Goal: Task Accomplishment & Management: Complete application form

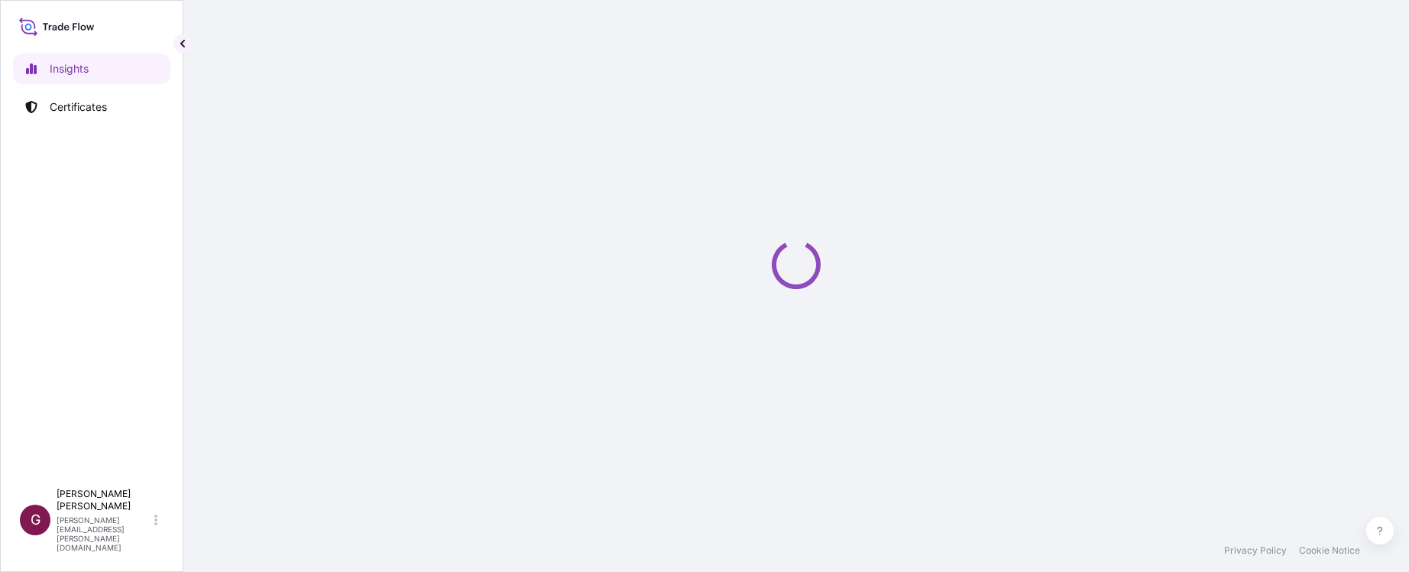
select select "2025"
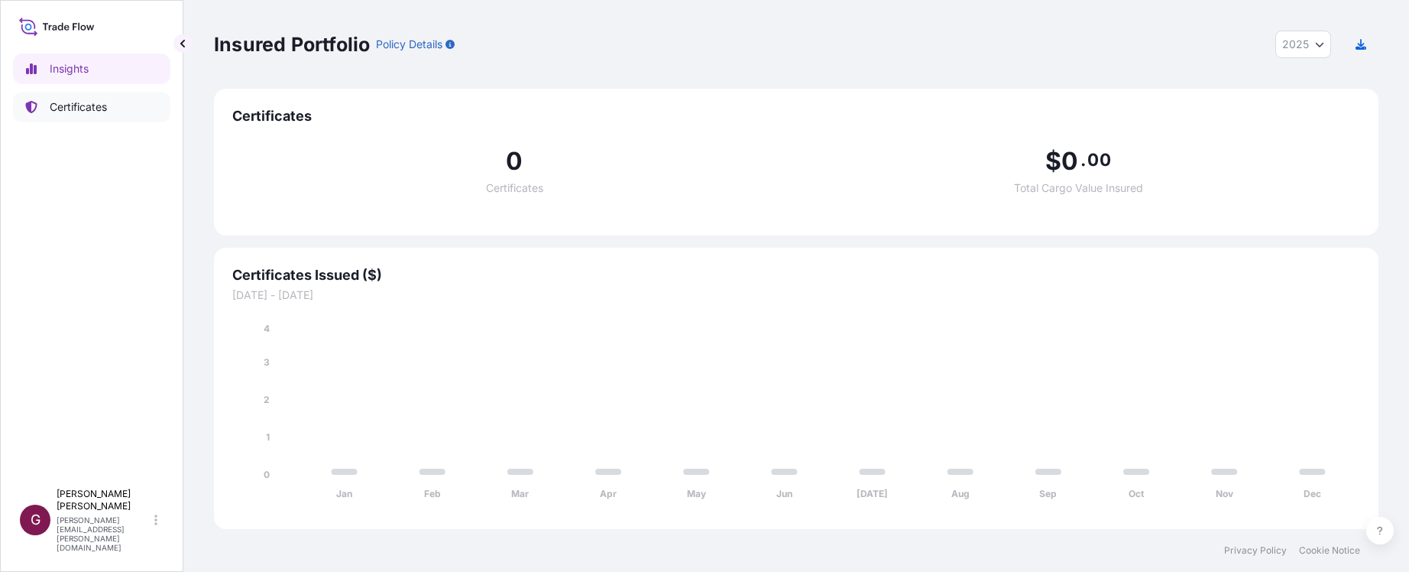
click at [99, 103] on p "Certificates" at bounding box center [78, 106] width 57 height 15
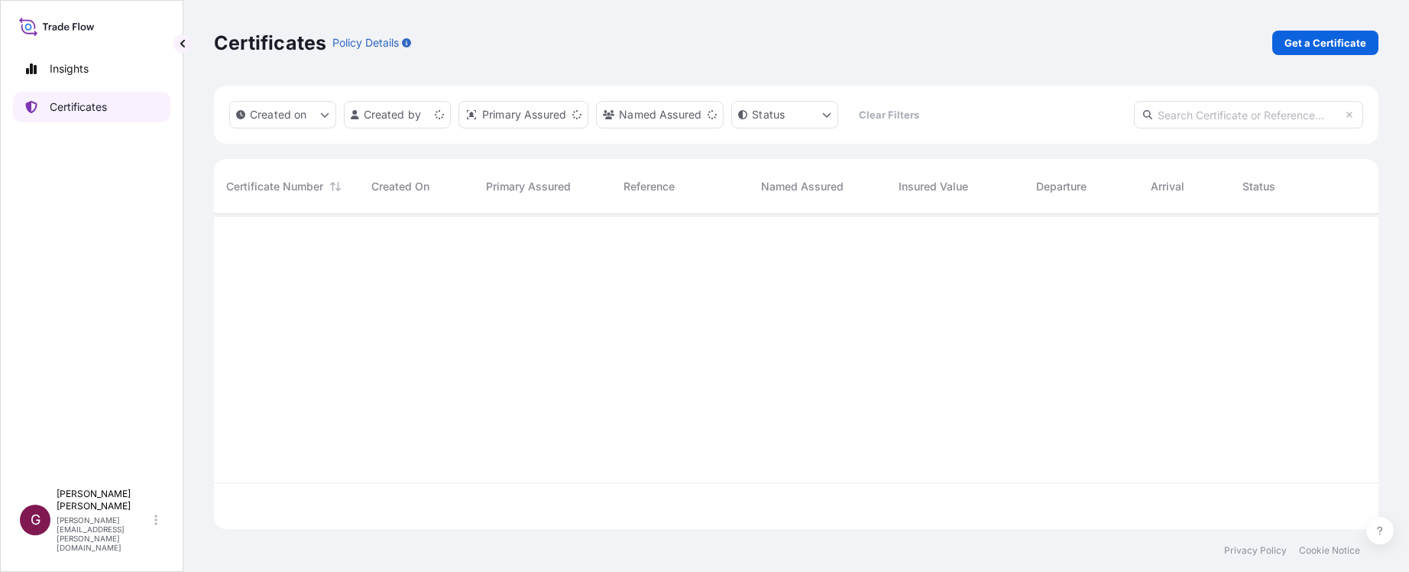
scroll to position [312, 1153]
click at [858, 91] on div "Created on Created by Primary Assured Named Assured Status Clear Filters" at bounding box center [796, 115] width 1165 height 58
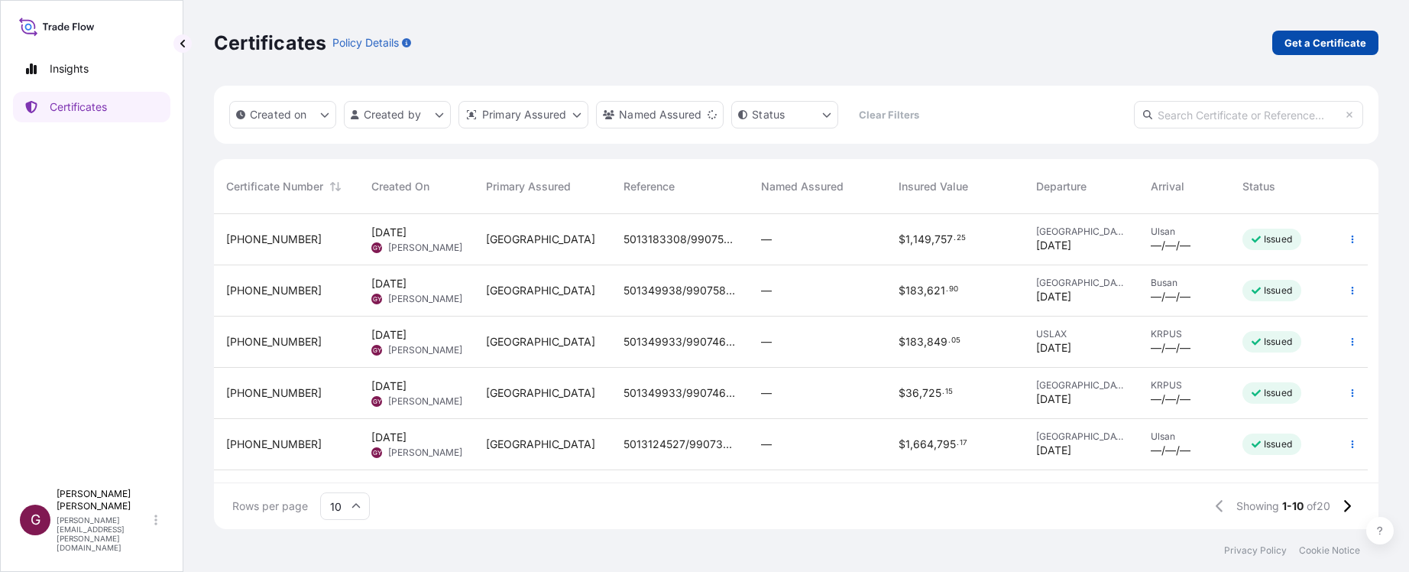
click at [1318, 35] on p "Get a Certificate" at bounding box center [1326, 42] width 82 height 15
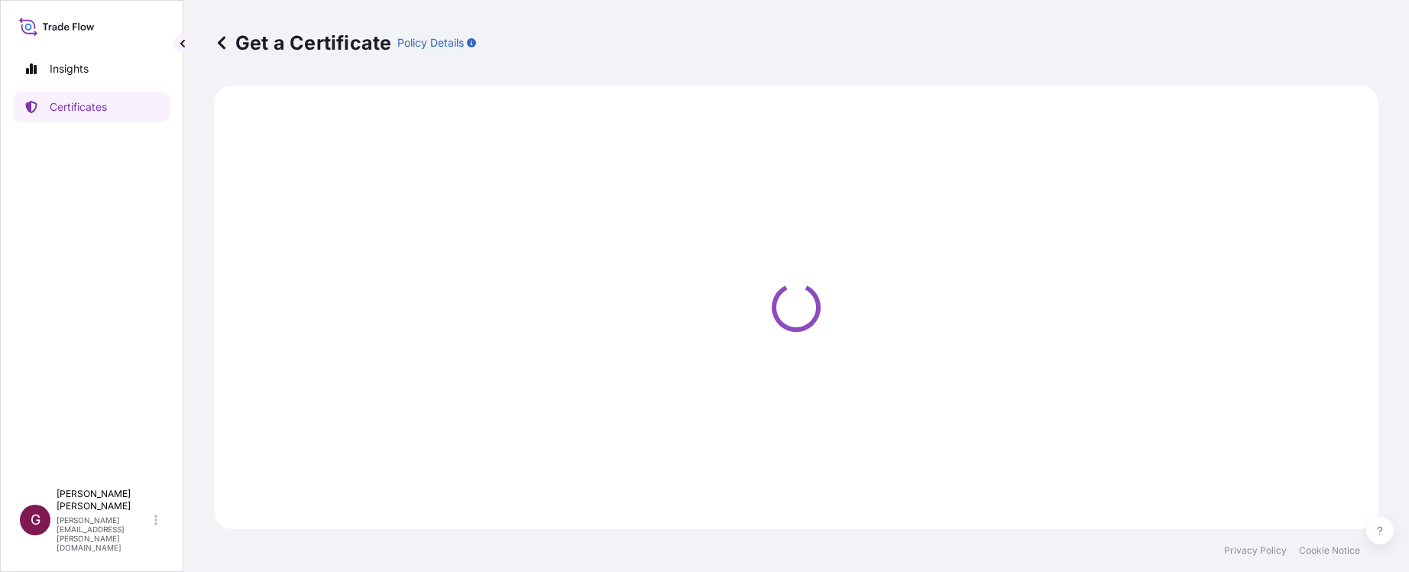
select select "Sea"
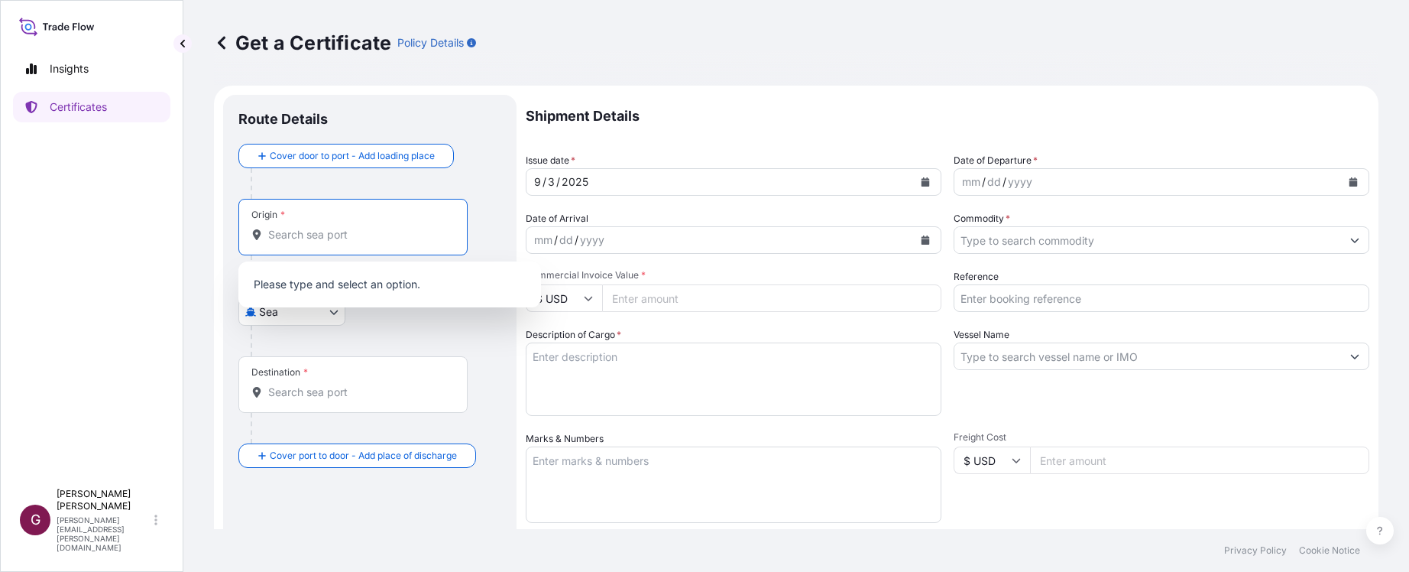
click at [328, 235] on input "Origin *" at bounding box center [358, 234] width 180 height 15
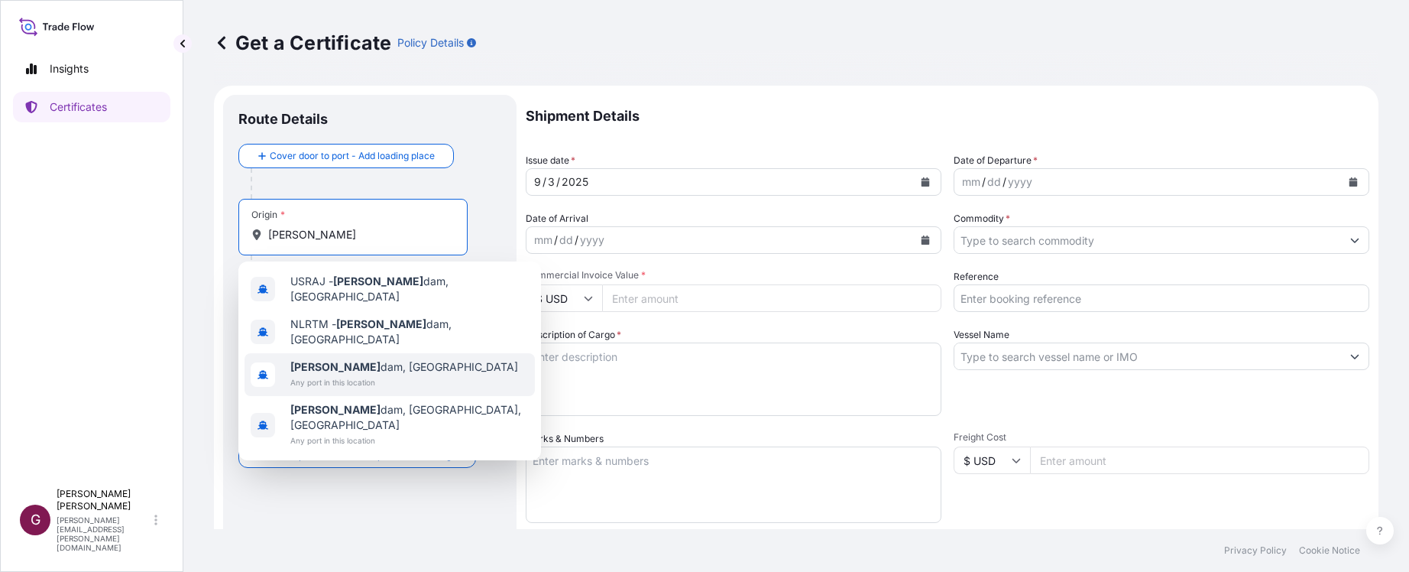
click at [326, 362] on span "[PERSON_NAME] dam, [GEOGRAPHIC_DATA]" at bounding box center [404, 366] width 228 height 15
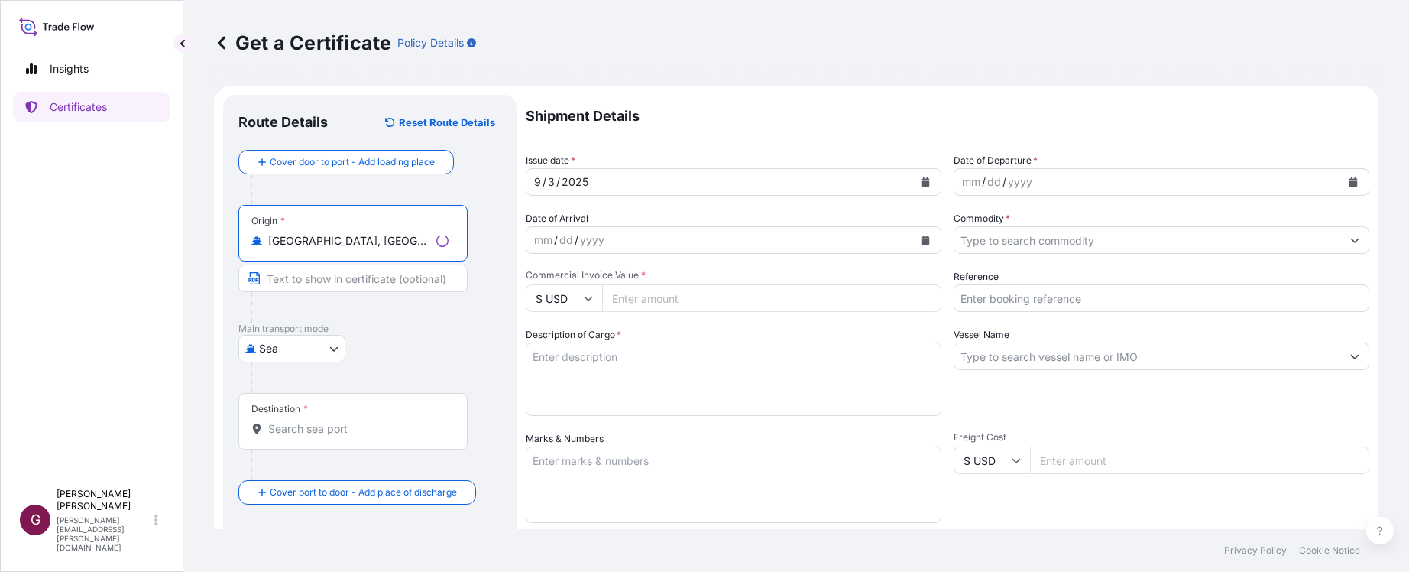
type input "[GEOGRAPHIC_DATA], [GEOGRAPHIC_DATA]"
click at [310, 417] on div "Destination *" at bounding box center [352, 421] width 229 height 57
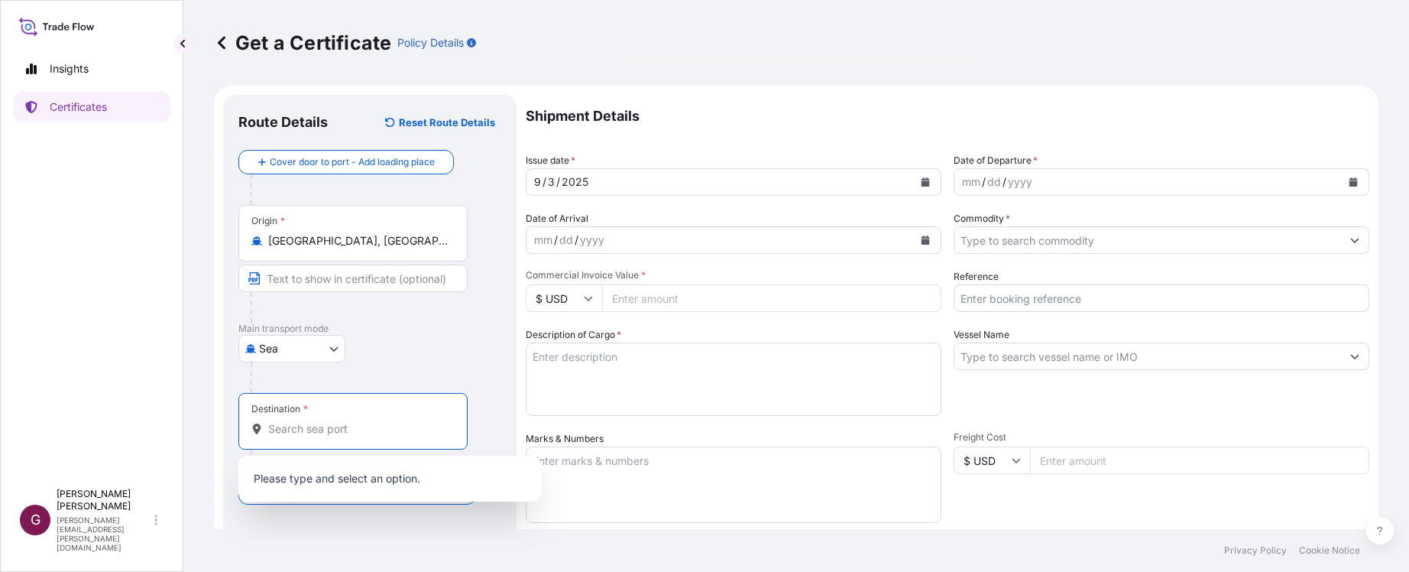
click at [316, 430] on input "Destination *" at bounding box center [358, 428] width 180 height 15
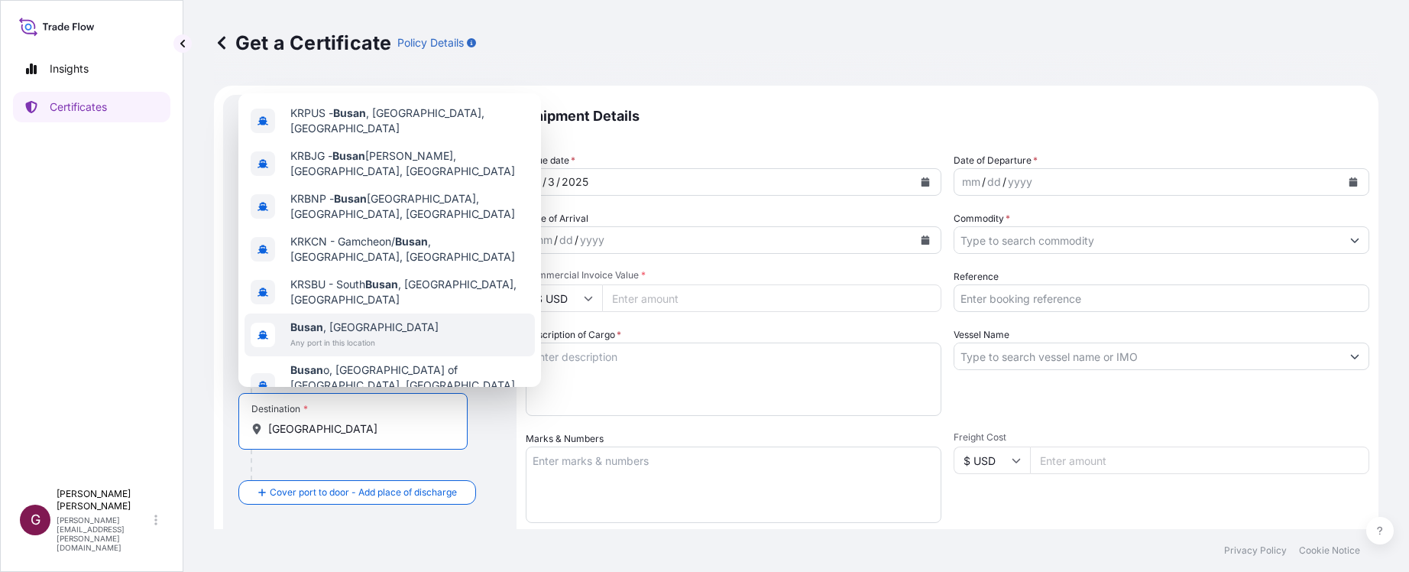
click at [343, 313] on div "[GEOGRAPHIC_DATA] , [GEOGRAPHIC_DATA] Any port in this location" at bounding box center [390, 334] width 290 height 43
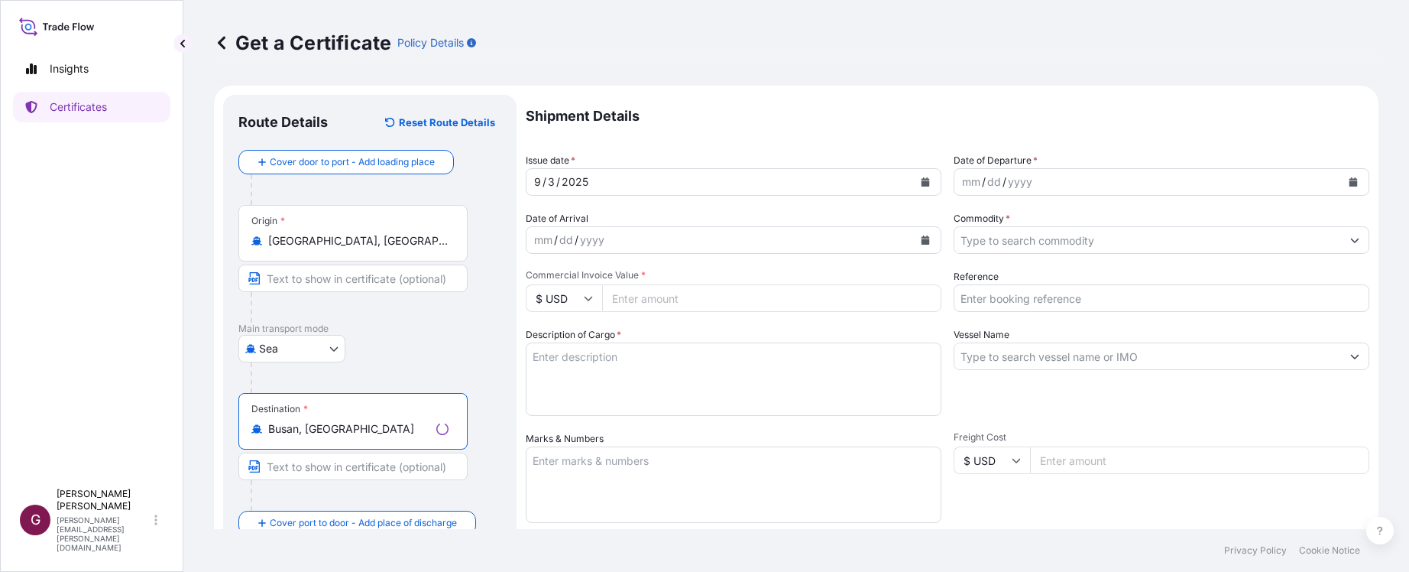
type input "Busan, [GEOGRAPHIC_DATA]"
click at [653, 175] on div "[DATE]" at bounding box center [720, 182] width 387 height 28
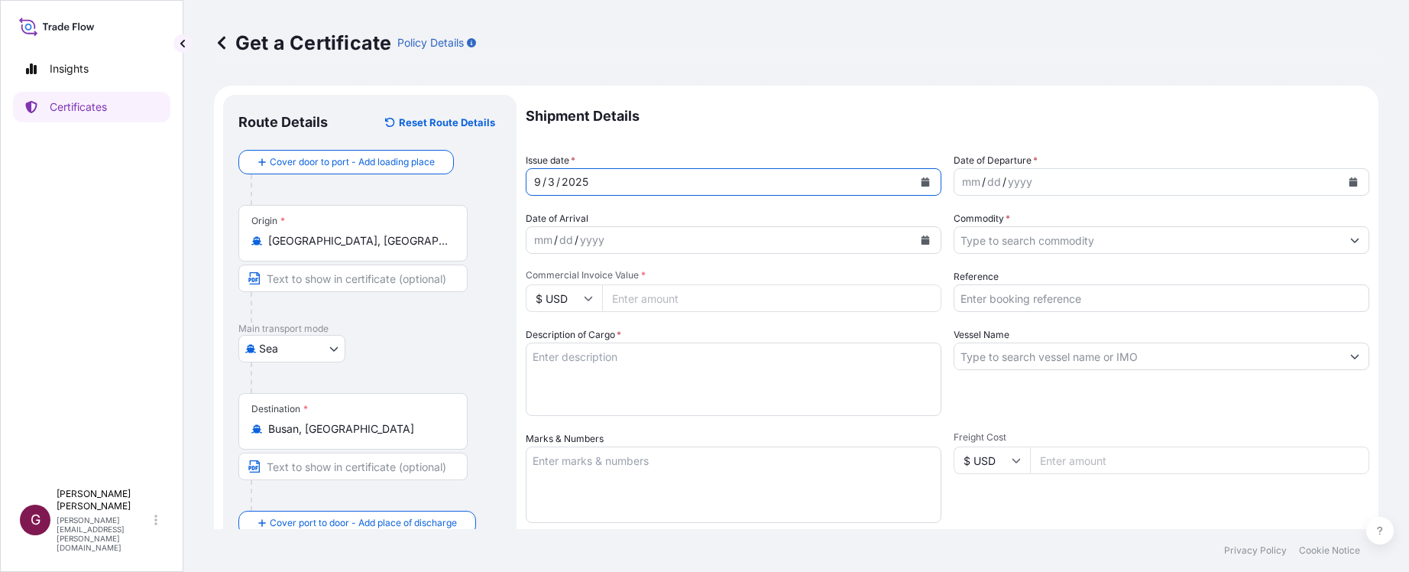
click at [922, 177] on icon "Calendar" at bounding box center [926, 181] width 8 height 9
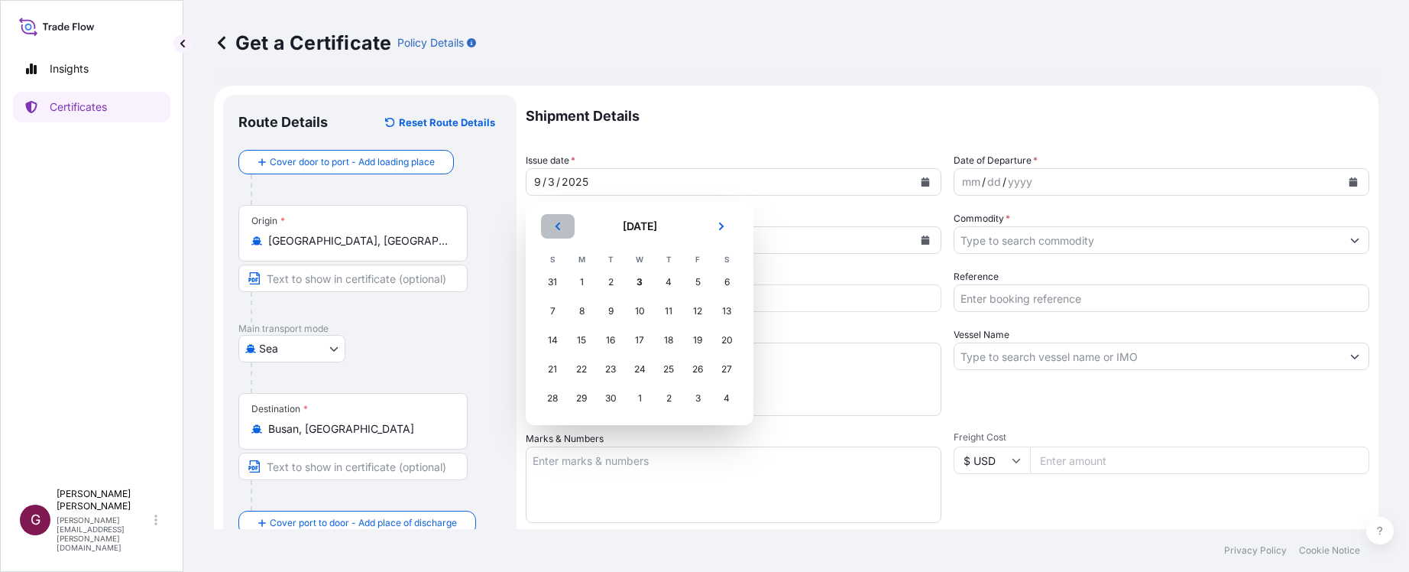
click at [559, 232] on button "Previous" at bounding box center [558, 226] width 34 height 24
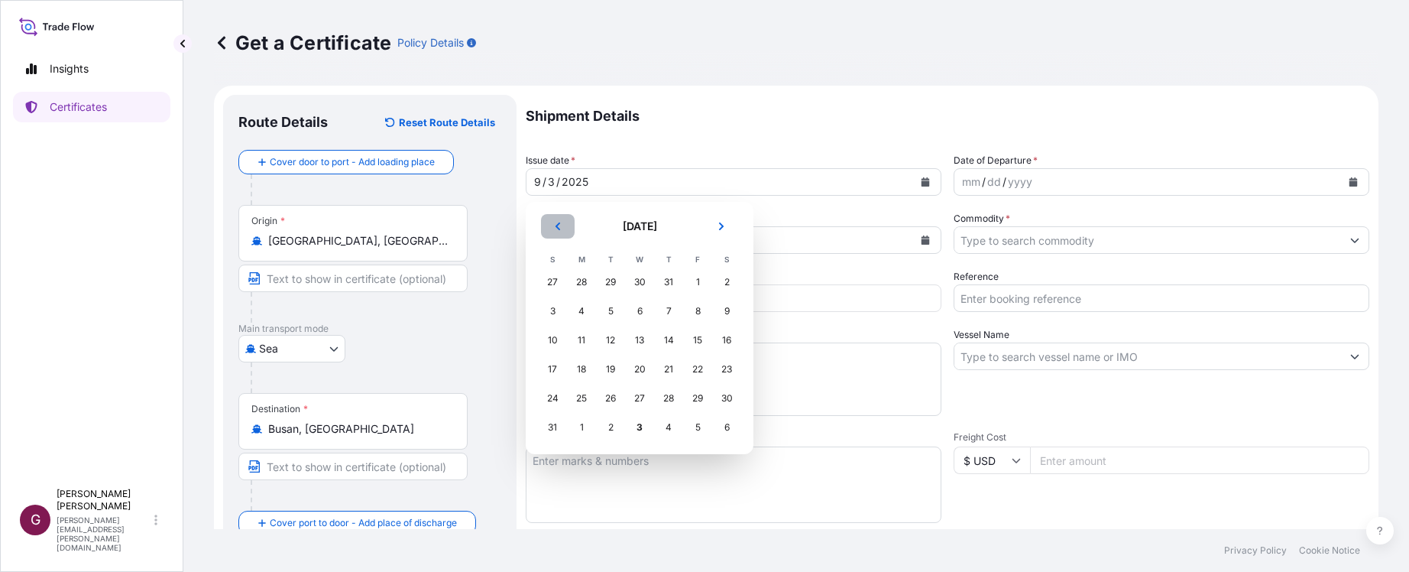
click at [557, 225] on icon "Previous" at bounding box center [558, 226] width 5 height 8
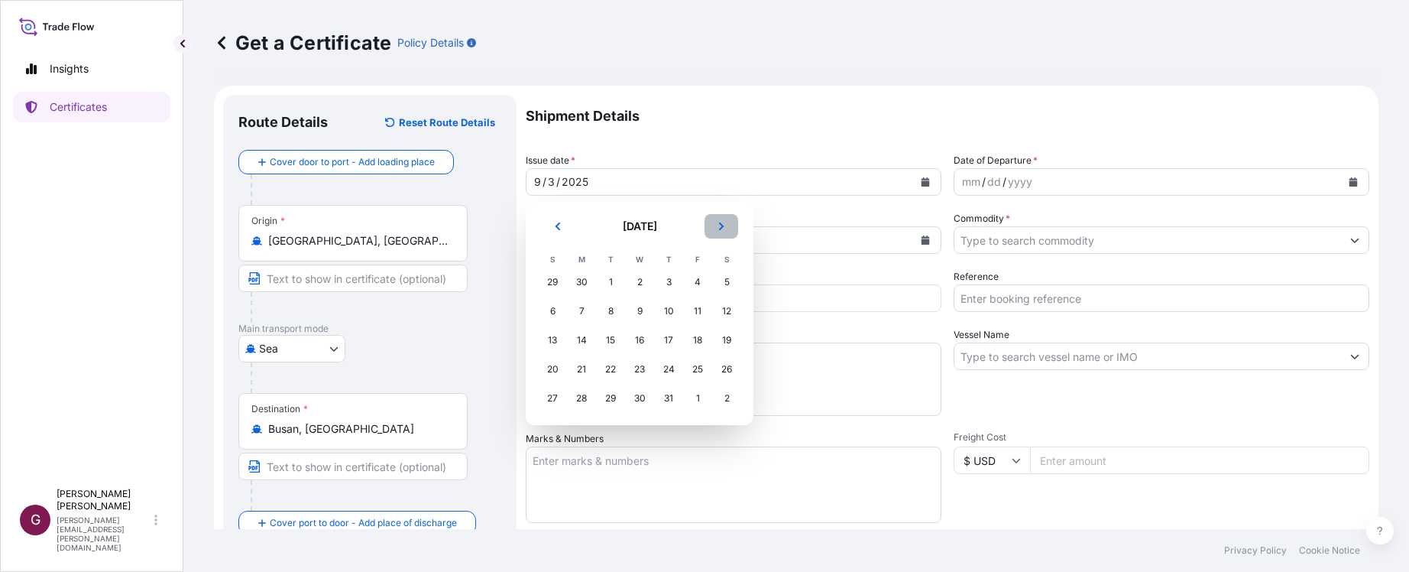
click at [718, 229] on icon "Next" at bounding box center [721, 226] width 9 height 9
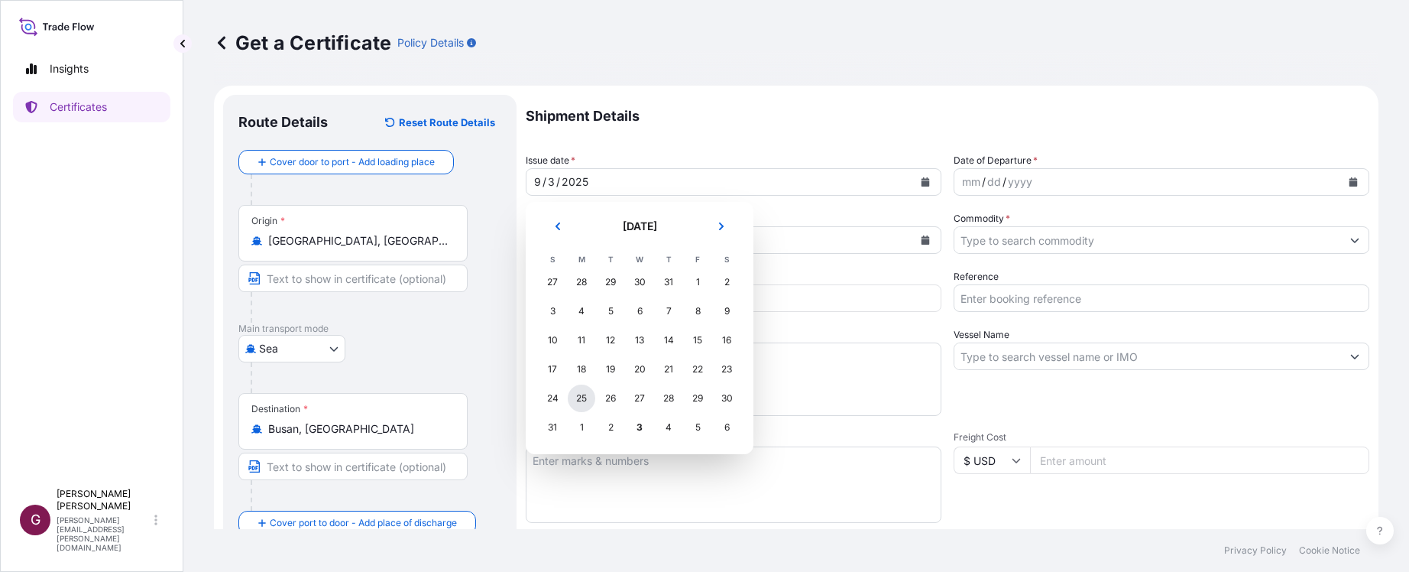
click at [581, 401] on div "25" at bounding box center [582, 398] width 28 height 28
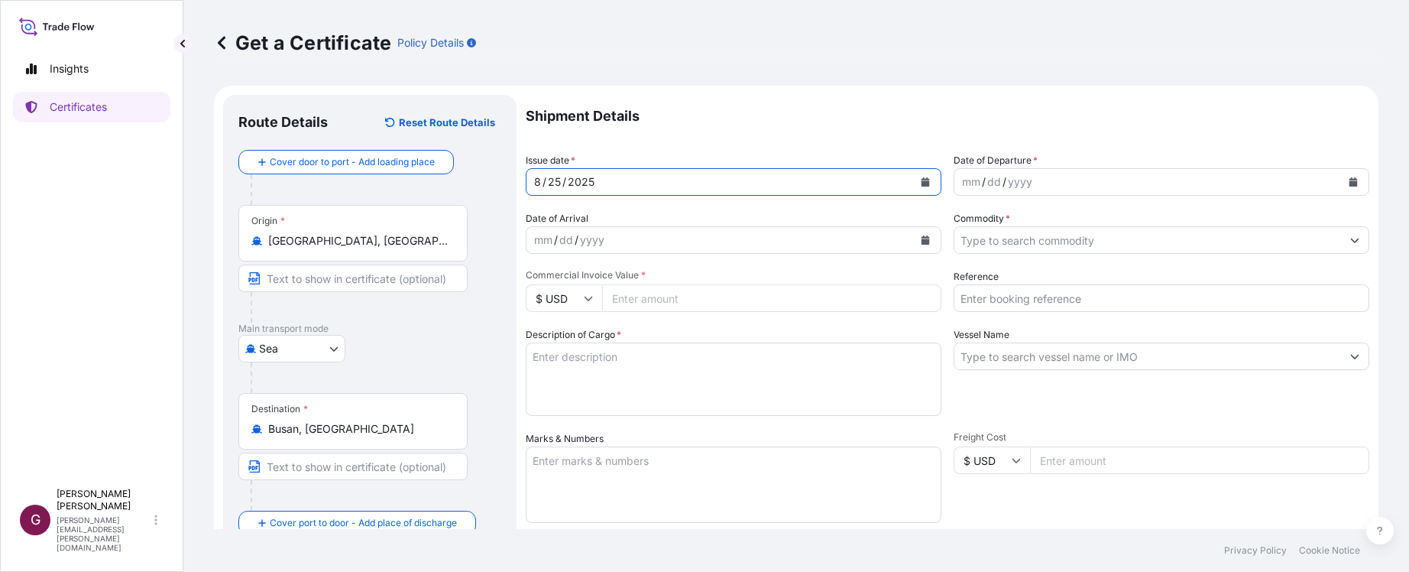
click at [1215, 187] on div "mm / dd / yyyy" at bounding box center [1148, 182] width 387 height 28
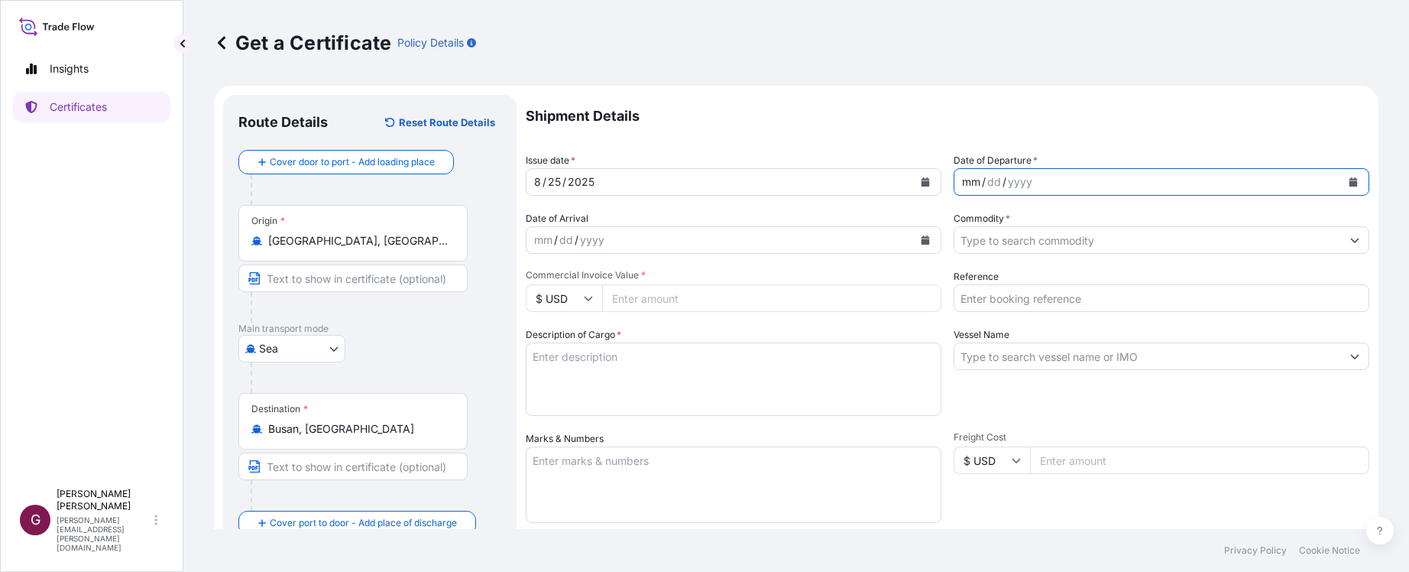
click at [1349, 180] on icon "Calendar" at bounding box center [1353, 181] width 9 height 9
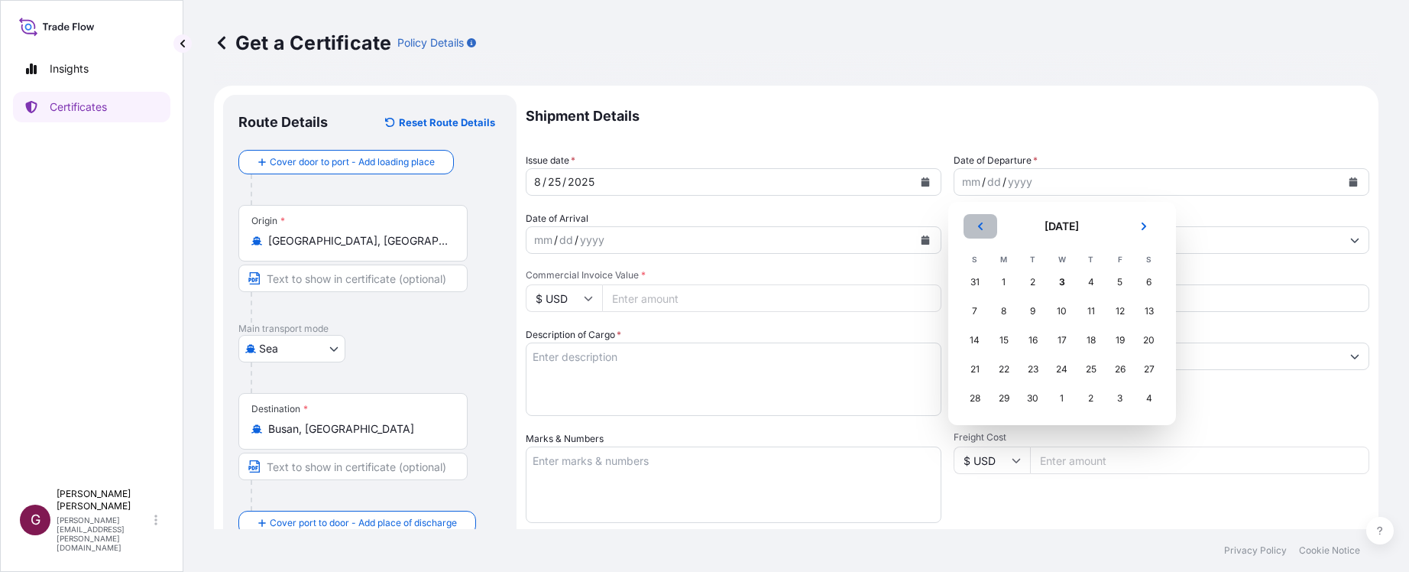
click at [986, 227] on button "Previous" at bounding box center [981, 226] width 34 height 24
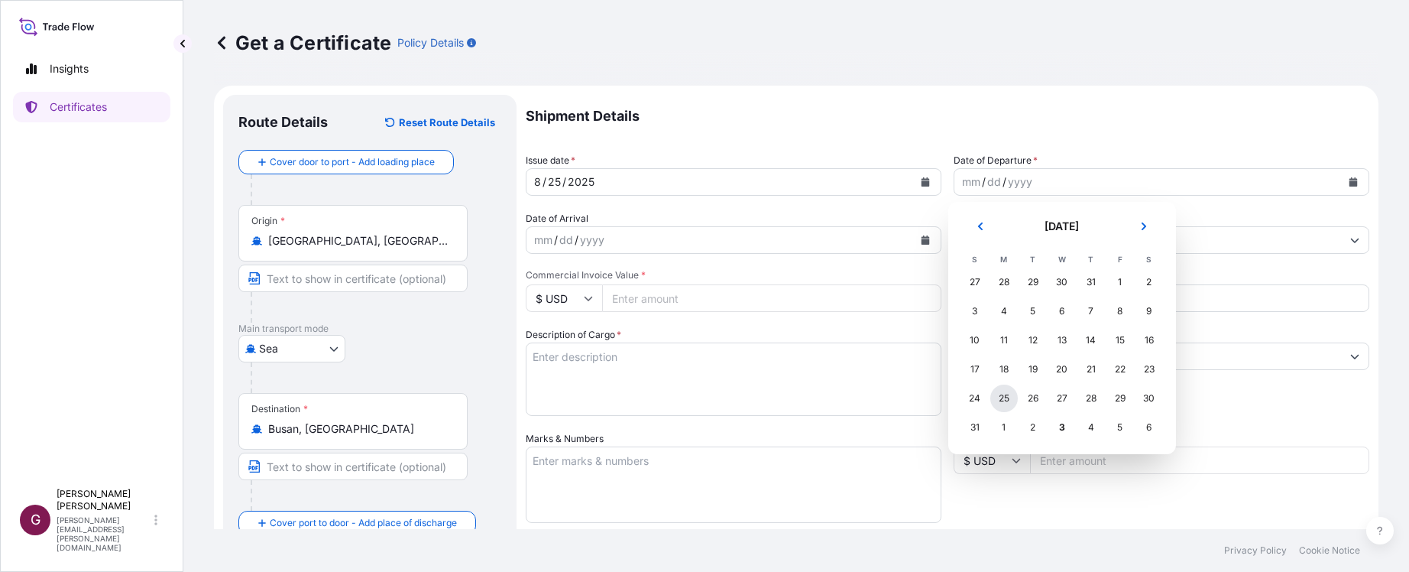
click at [999, 397] on div "25" at bounding box center [1005, 398] width 28 height 28
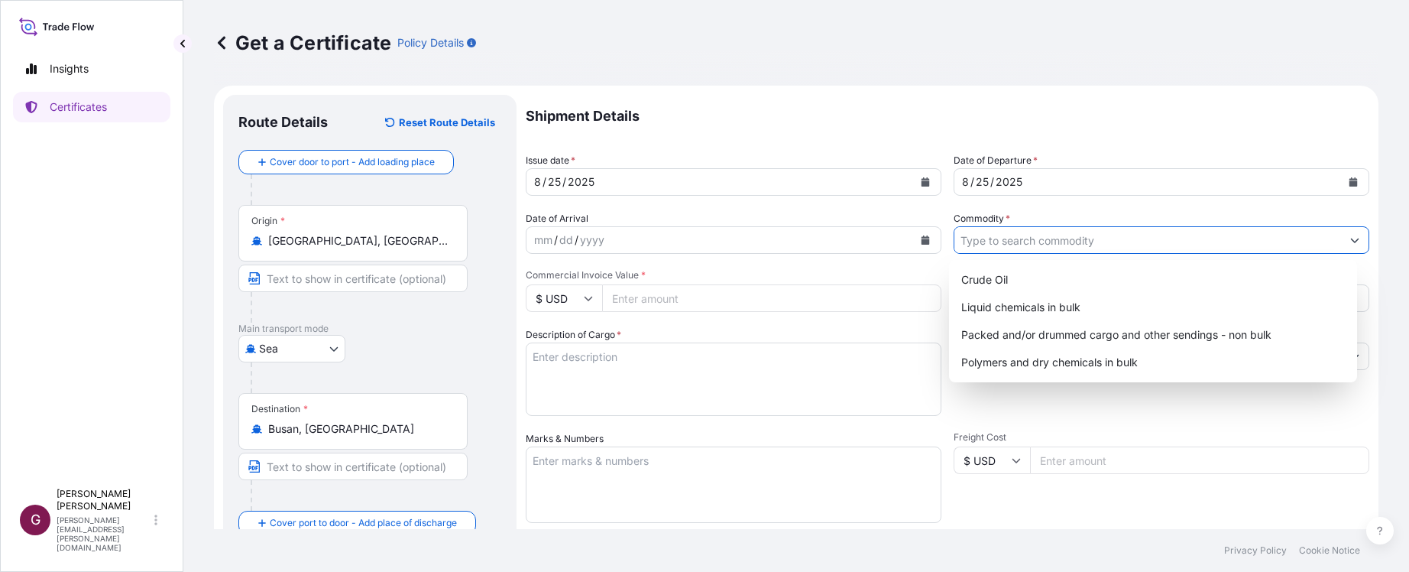
click at [1088, 242] on input "Commodity *" at bounding box center [1148, 240] width 387 height 28
click at [1018, 303] on div "Liquid chemicals in bulk" at bounding box center [1153, 308] width 397 height 28
type input "Liquid chemicals in bulk"
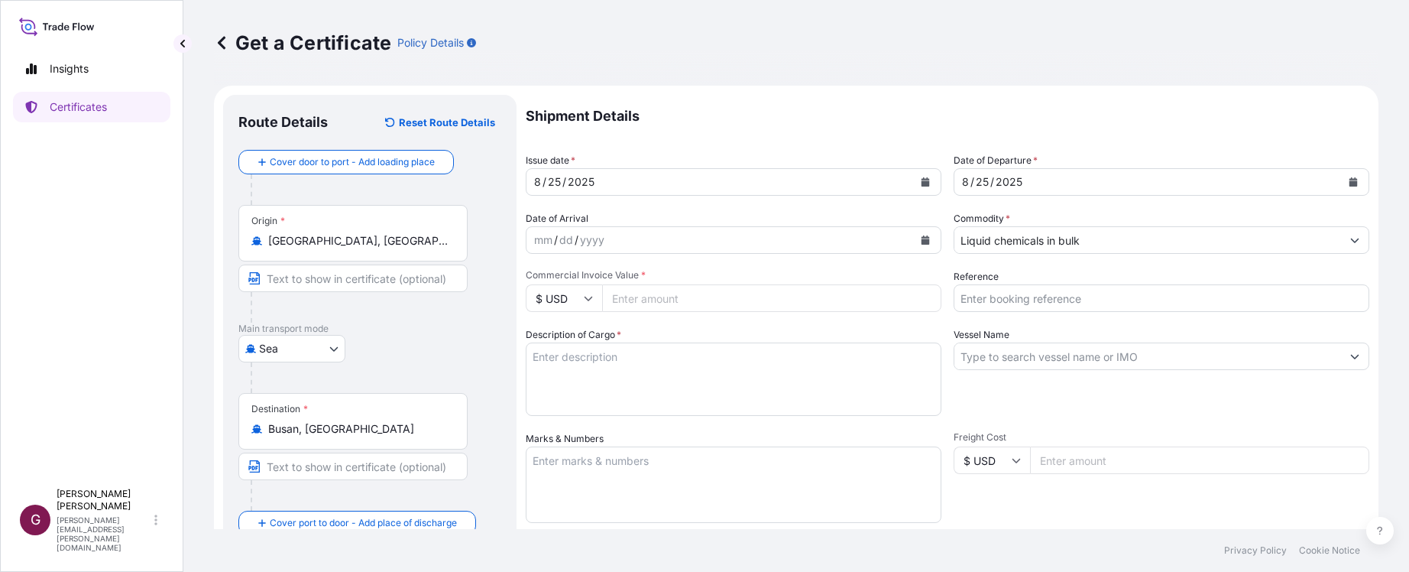
click at [658, 295] on input "Commercial Invoice Value *" at bounding box center [771, 298] width 339 height 28
type input "49875"
drag, startPoint x: 867, startPoint y: 345, endPoint x: 1084, endPoint y: 313, distance: 219.4
click at [871, 345] on textarea "Description of Cargo *" at bounding box center [734, 378] width 416 height 73
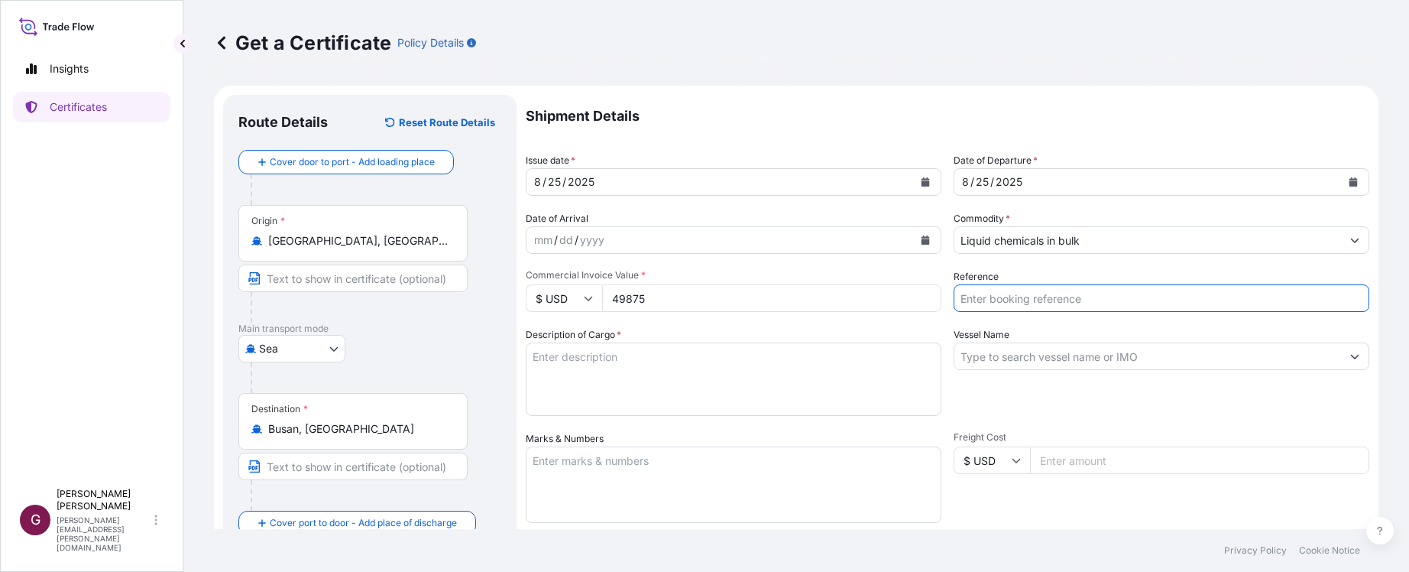
click at [1127, 297] on input "Reference" at bounding box center [1162, 298] width 416 height 28
click at [1293, 352] on input "Vessel Name" at bounding box center [1148, 356] width 387 height 28
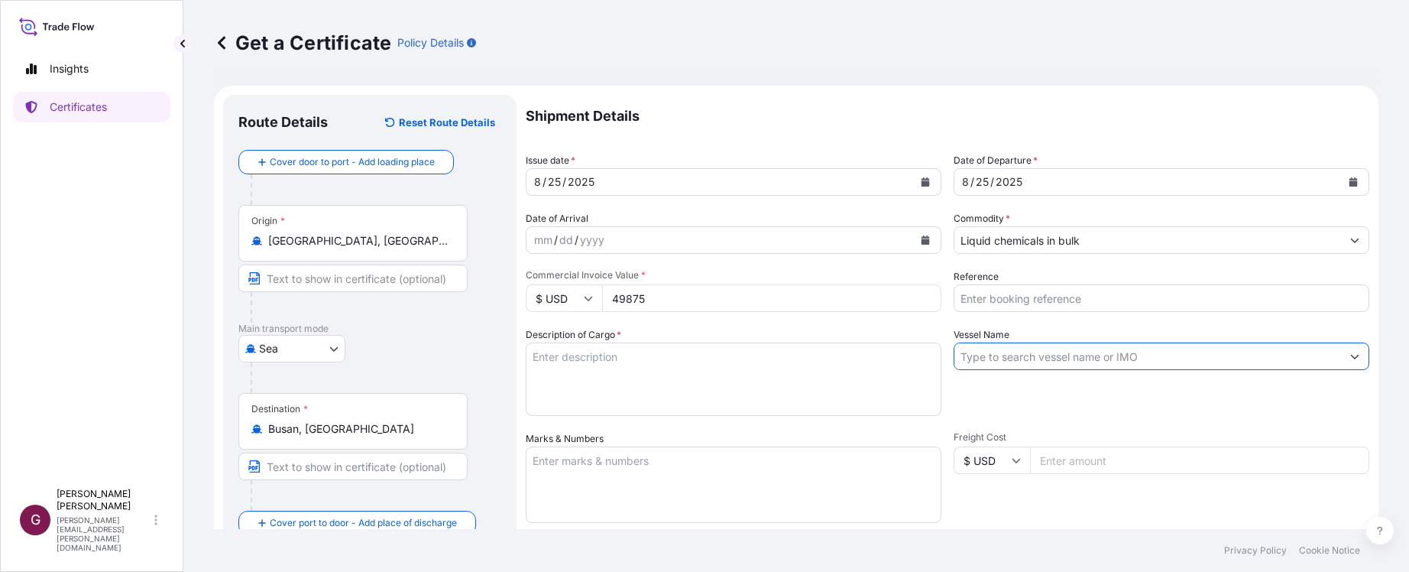
paste input "5013217956 / INV#990767690"
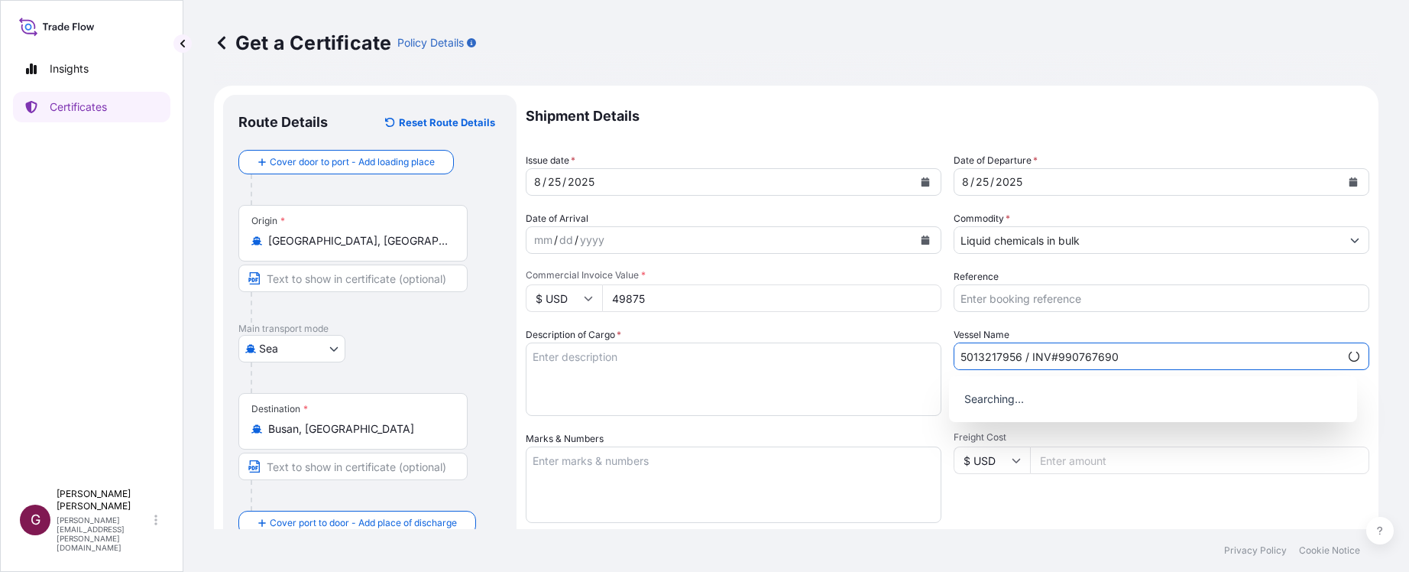
drag, startPoint x: 1032, startPoint y: 357, endPoint x: 1141, endPoint y: 345, distance: 110.0
click at [1053, 357] on input "5013217956 / INV#990767690" at bounding box center [1147, 356] width 385 height 28
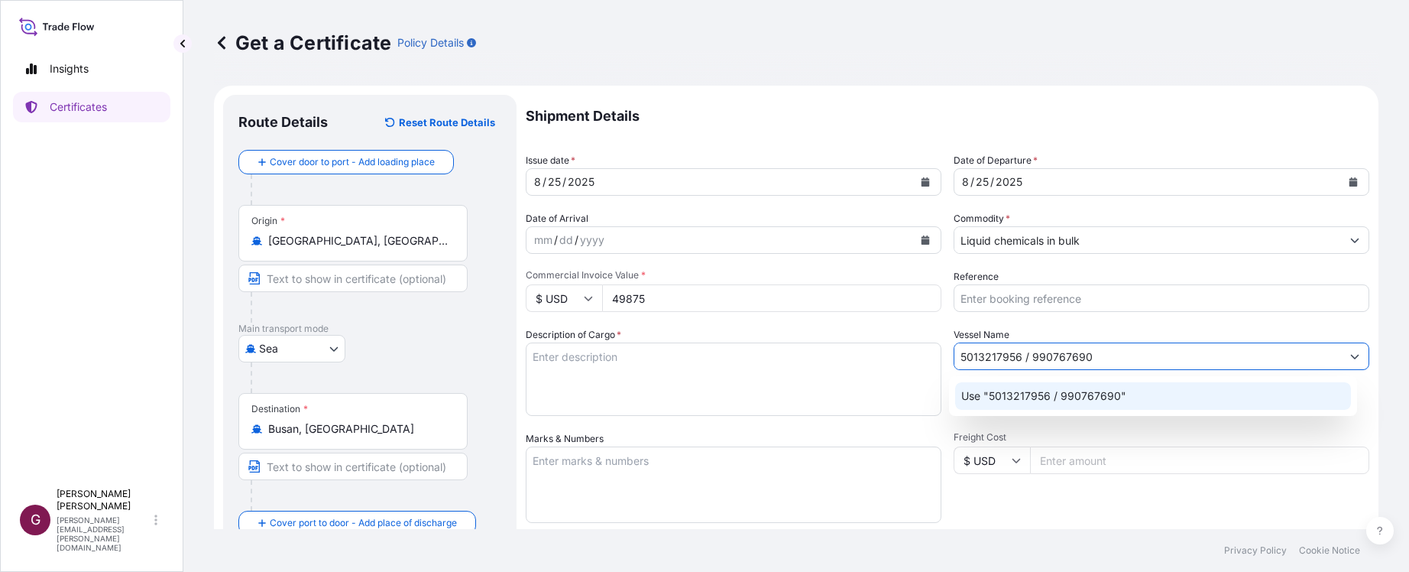
drag, startPoint x: 1121, startPoint y: 362, endPoint x: 759, endPoint y: 366, distance: 362.3
click at [759, 366] on div "Shipment Details Issue date * [DATE] Date of Departure * [DATE] Date of Arrival…" at bounding box center [948, 459] width 844 height 728
type input "5013217956 / 990767690"
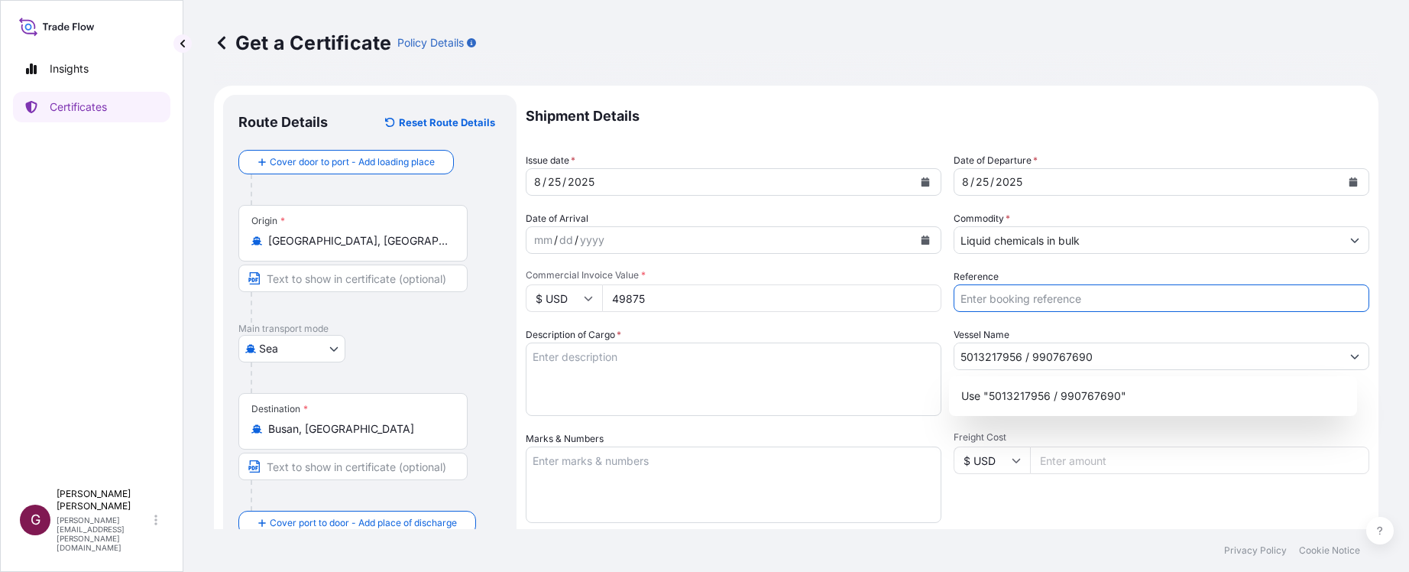
click at [993, 303] on input "Reference" at bounding box center [1162, 298] width 416 height 28
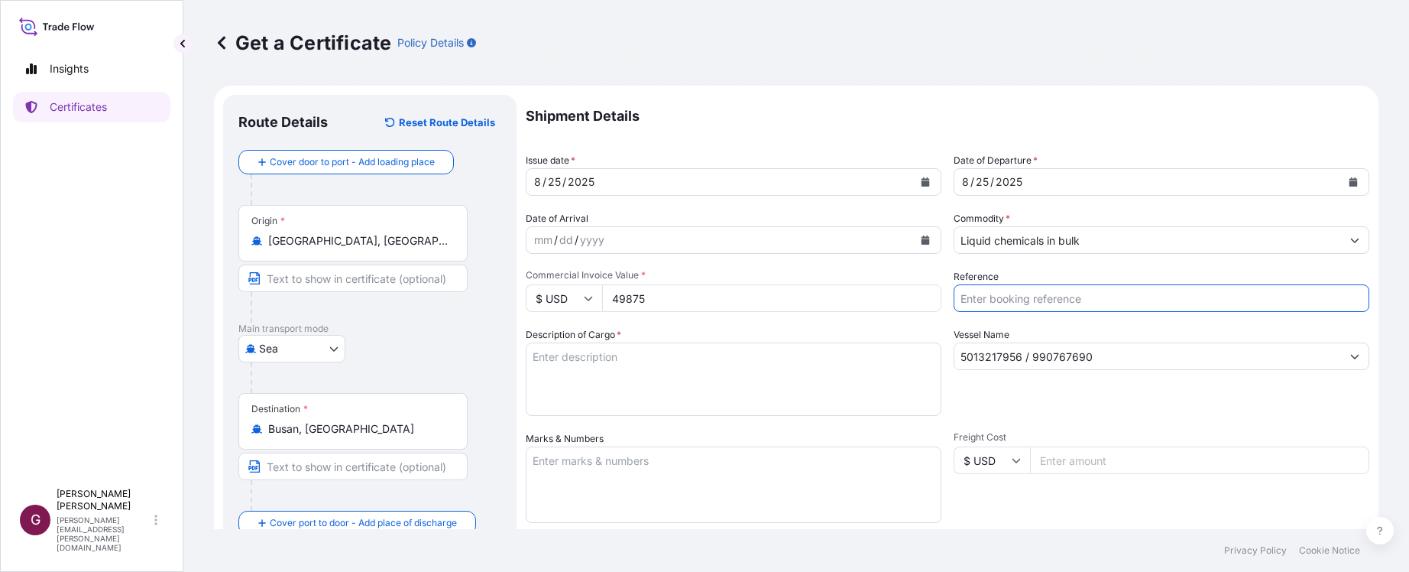
paste input "5013217956 / 990767690"
type input "5013217956 / 990767690"
click at [1004, 353] on input "5013217956 / 990767690" at bounding box center [1148, 356] width 387 height 28
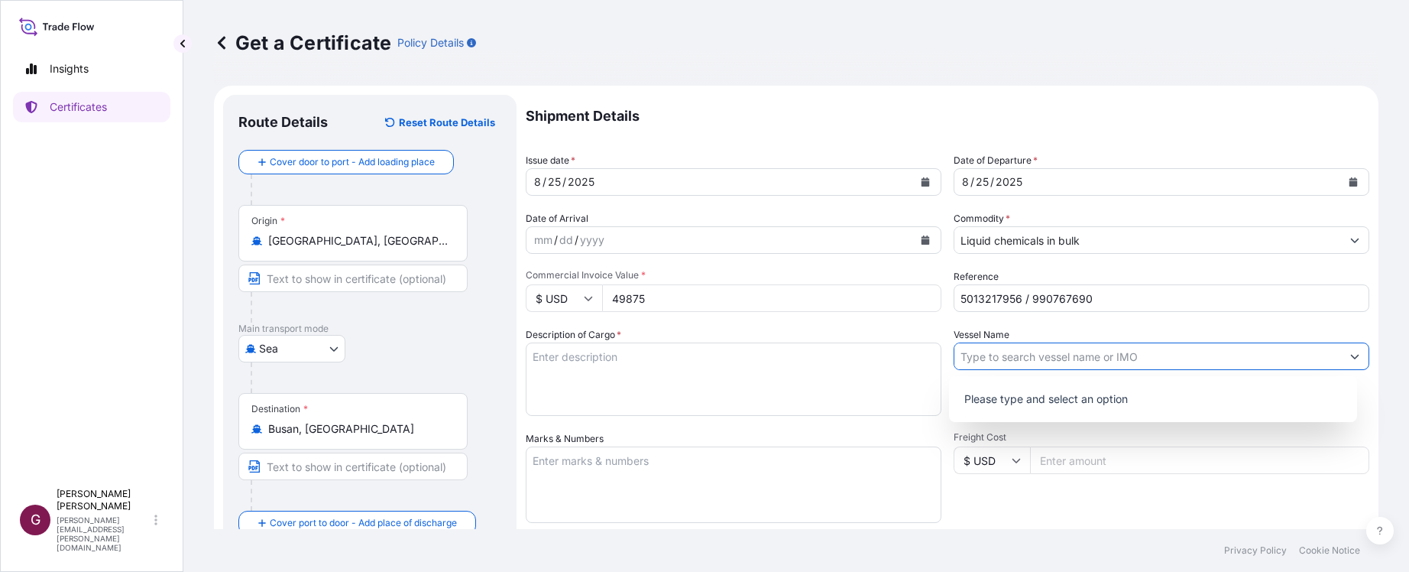
click at [1092, 360] on input "Vessel Name" at bounding box center [1148, 356] width 387 height 28
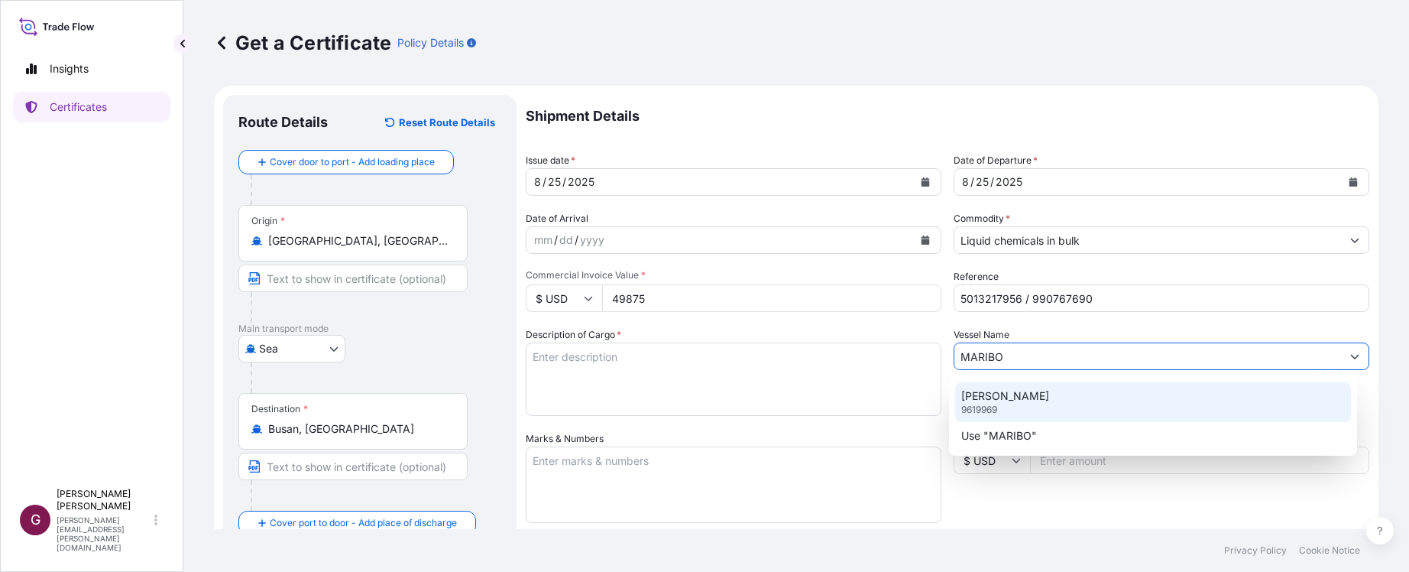
click at [1023, 400] on p "[PERSON_NAME]" at bounding box center [1006, 395] width 88 height 15
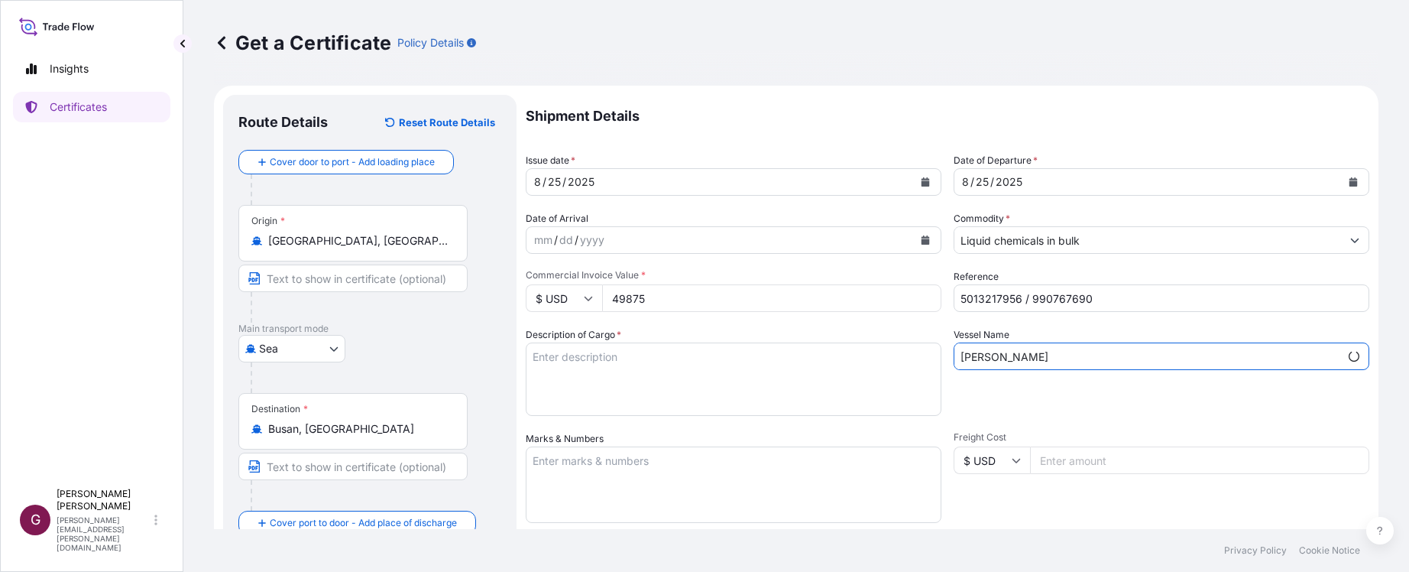
type input "[PERSON_NAME]"
click at [728, 394] on textarea "Description of Cargo *" at bounding box center [734, 378] width 416 height 73
click at [1331, 417] on div "Shipment Details Issue date * [DATE] Date of Departure * [DATE] Date of Arrival…" at bounding box center [948, 459] width 844 height 728
click at [660, 362] on textarea "Description of Cargo *" at bounding box center [734, 378] width 416 height 73
paste textarea "COMMODITY NAME : MPDIOL GLYCOL, ISOTANK QUANTITY : 39.90 MT UNIT PRICE : USD 1,…"
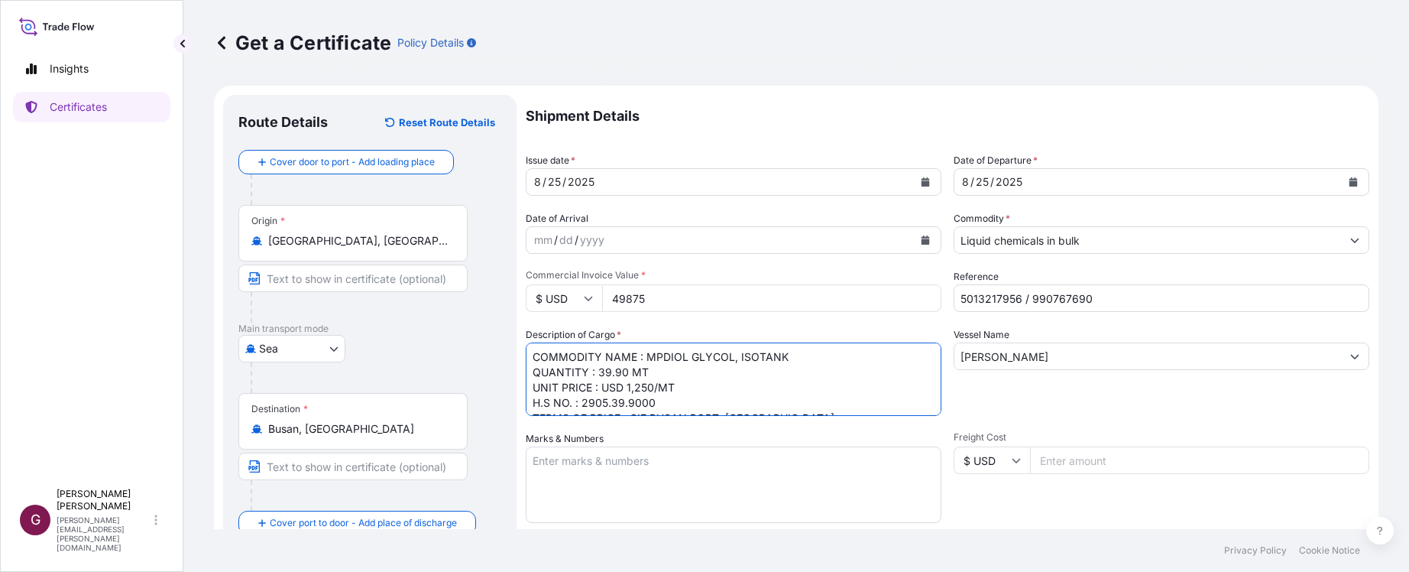
scroll to position [40, 0]
click at [652, 362] on textarea "COMMODITY NAME : MPDIOL GLYCOL, ISOTANK QUANTITY : 39.90 MT UNIT PRICE : USD 1,…" at bounding box center [734, 378] width 416 height 73
click at [676, 349] on textarea "COMMODITY NAME : MPDIOL GLYCOL, ISOTANK QUANTITY : 39.90 MT UNIT PRICE : USD 1,…" at bounding box center [734, 378] width 416 height 73
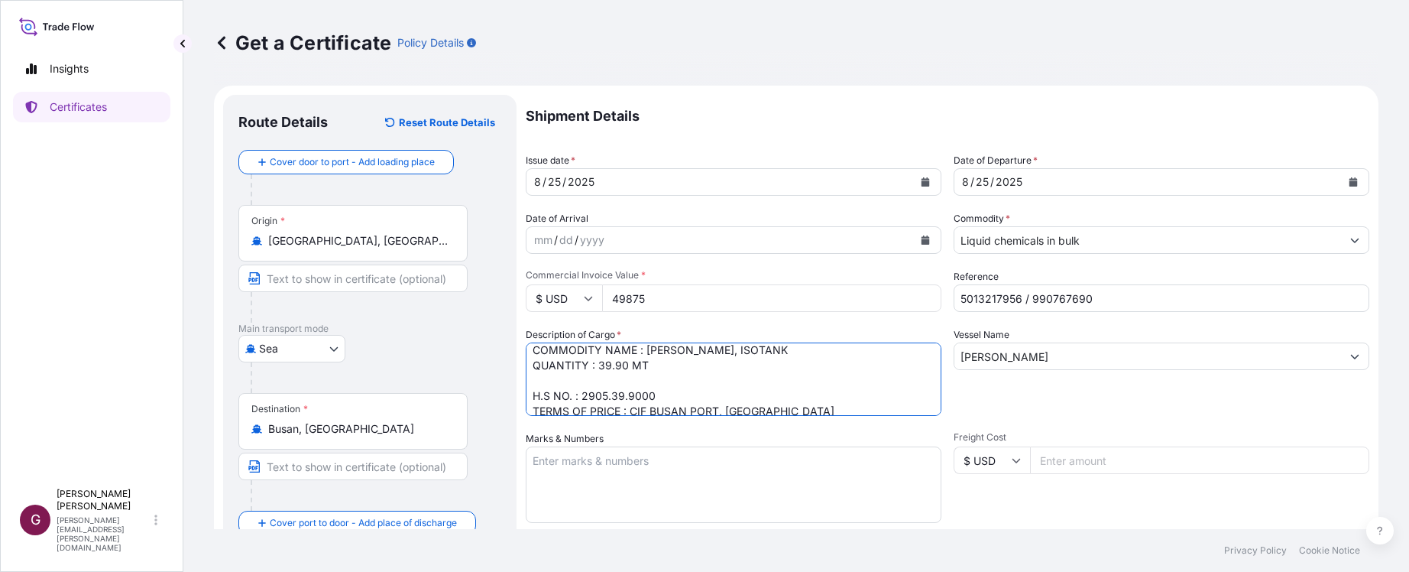
click at [541, 384] on textarea "COMMODITY NAME : [PERSON_NAME], ISOTANK QUANTITY : 39.90 MT H.S NO. : 2905.39.9…" at bounding box center [734, 378] width 416 height 73
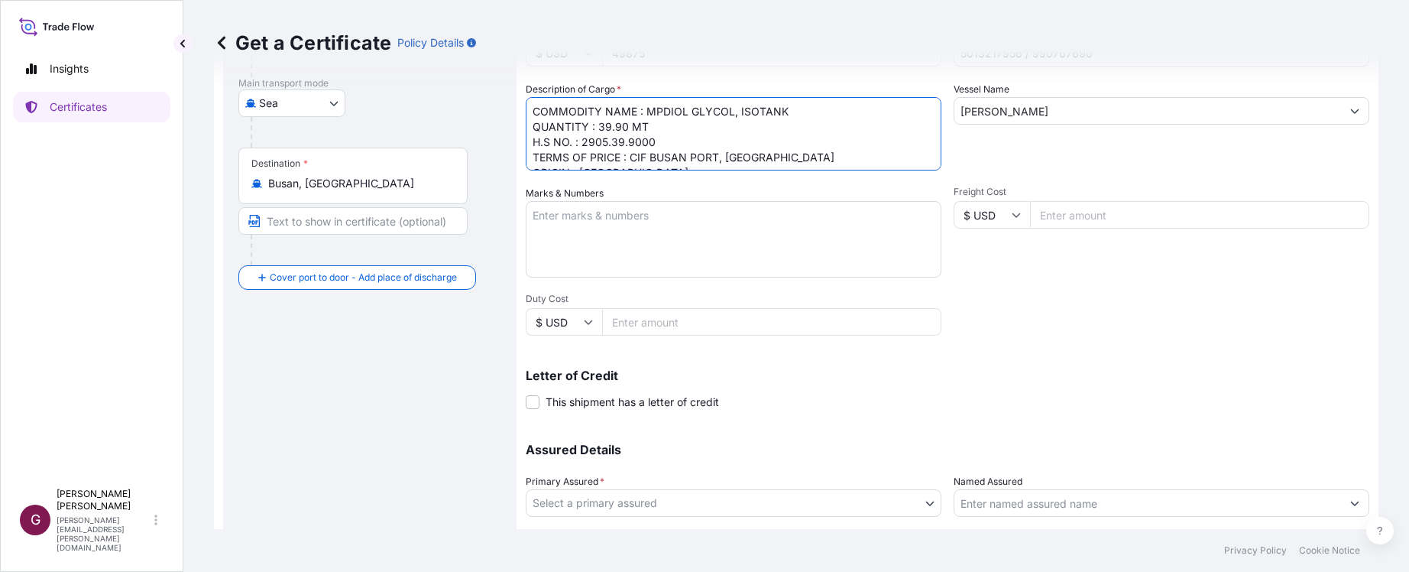
scroll to position [260, 0]
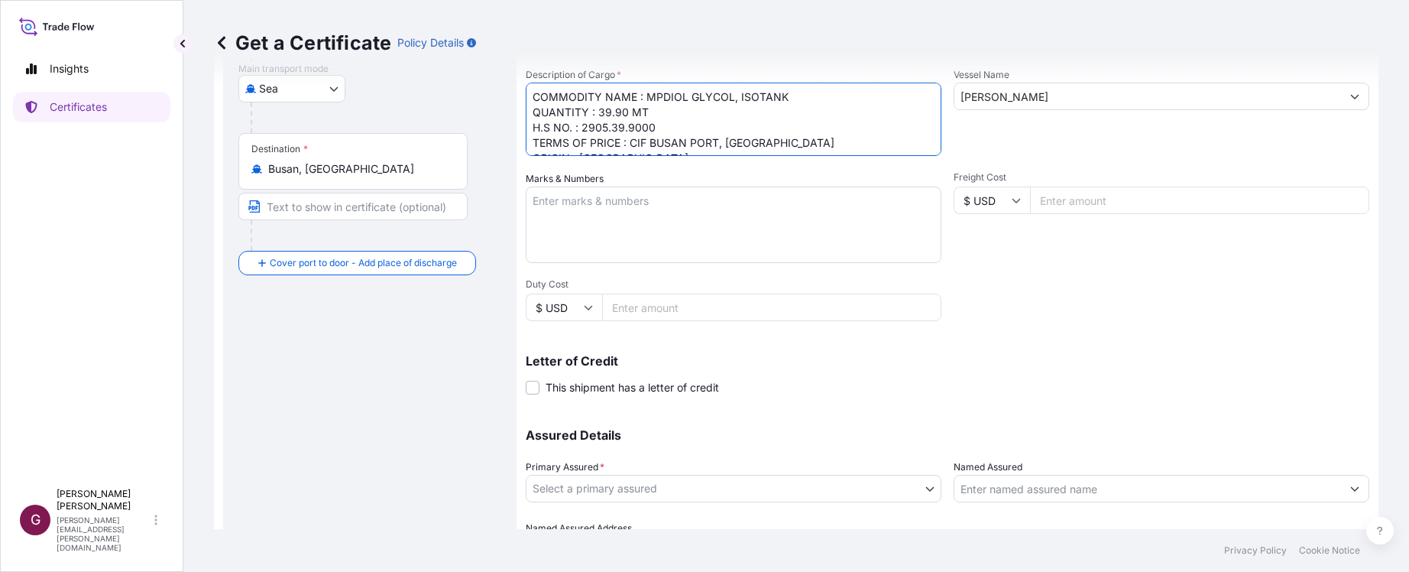
type textarea "COMMODITY NAME : MPDIOL GLYCOL, ISOTANK QUANTITY : 39.90 MT H.S NO. : 2905.39.9…"
click at [529, 394] on label "This shipment has a letter of credit" at bounding box center [622, 387] width 193 height 16
click at [529, 388] on span at bounding box center [533, 388] width 14 height 14
click at [526, 379] on input "This shipment has a letter of credit" at bounding box center [526, 379] width 0 height 0
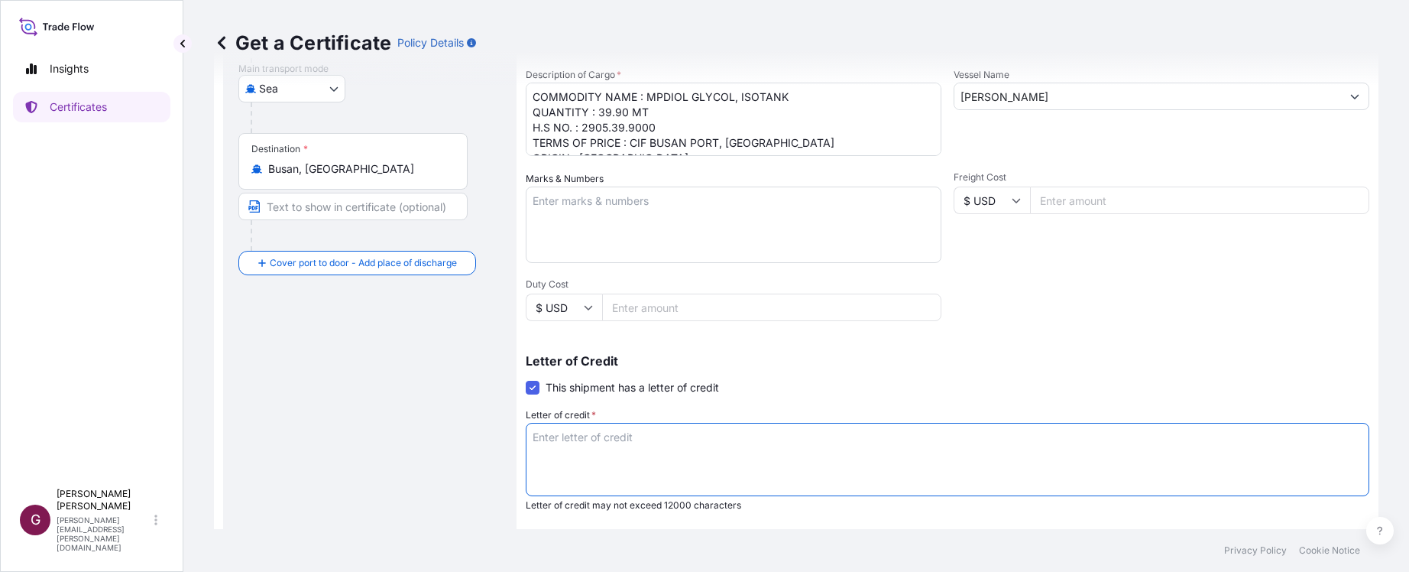
click at [605, 454] on textarea "Letter of credit *" at bounding box center [948, 459] width 844 height 73
click at [611, 446] on textarea "Letter of credit *" at bounding box center [948, 459] width 844 height 73
paste textarea "LC NUMBER:M06982508NS00025"
paste textarea "FOR 110PERCENT OF THE INVOICE VALUE, EXPRESSLY STIPULATING THAT CLAIMS ARE PAYA…"
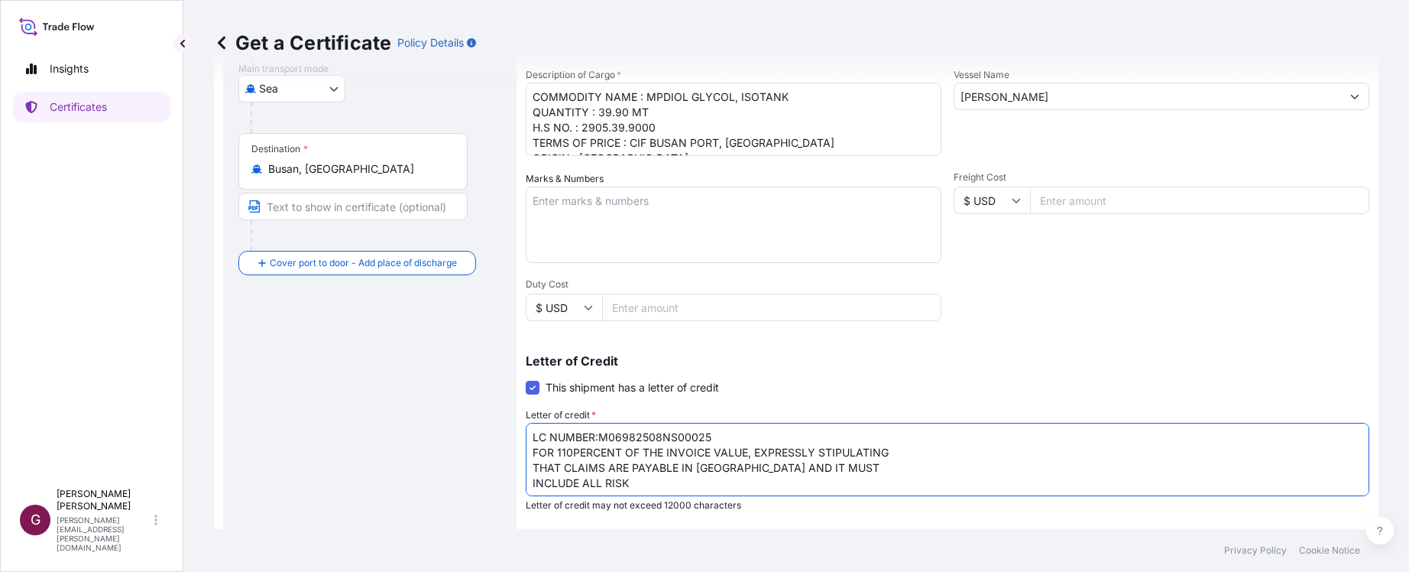
click at [934, 450] on textarea "LC NUMBER:M06982508NS00025 FOR 110PERCENT OF THE INVOICE VALUE, EXPRESSLY STIPU…" at bounding box center [948, 459] width 844 height 73
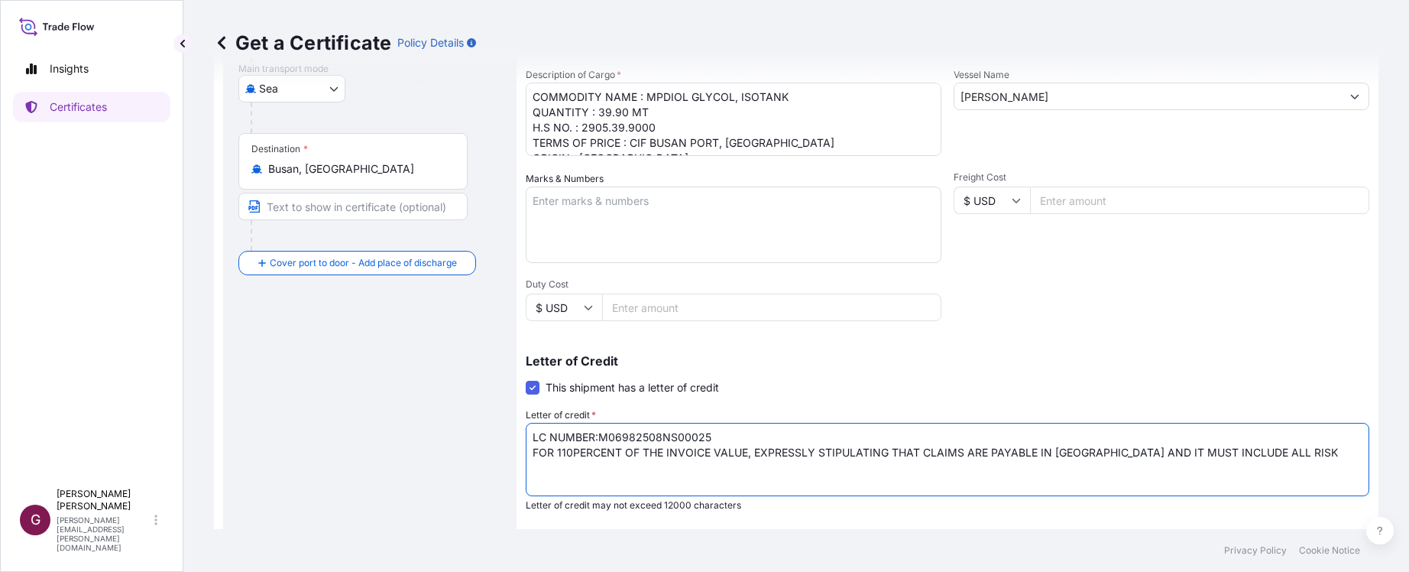
type textarea "LC NUMBER:M06982508NS00025 FOR 110PERCENT OF THE INVOICE VALUE, EXPRESSLY STIPU…"
drag, startPoint x: 969, startPoint y: 386, endPoint x: 963, endPoint y: 379, distance: 9.2
click at [963, 379] on div "Letter of Credit This shipment has a letter of credit Letter of credit * LC NUM…" at bounding box center [948, 433] width 844 height 157
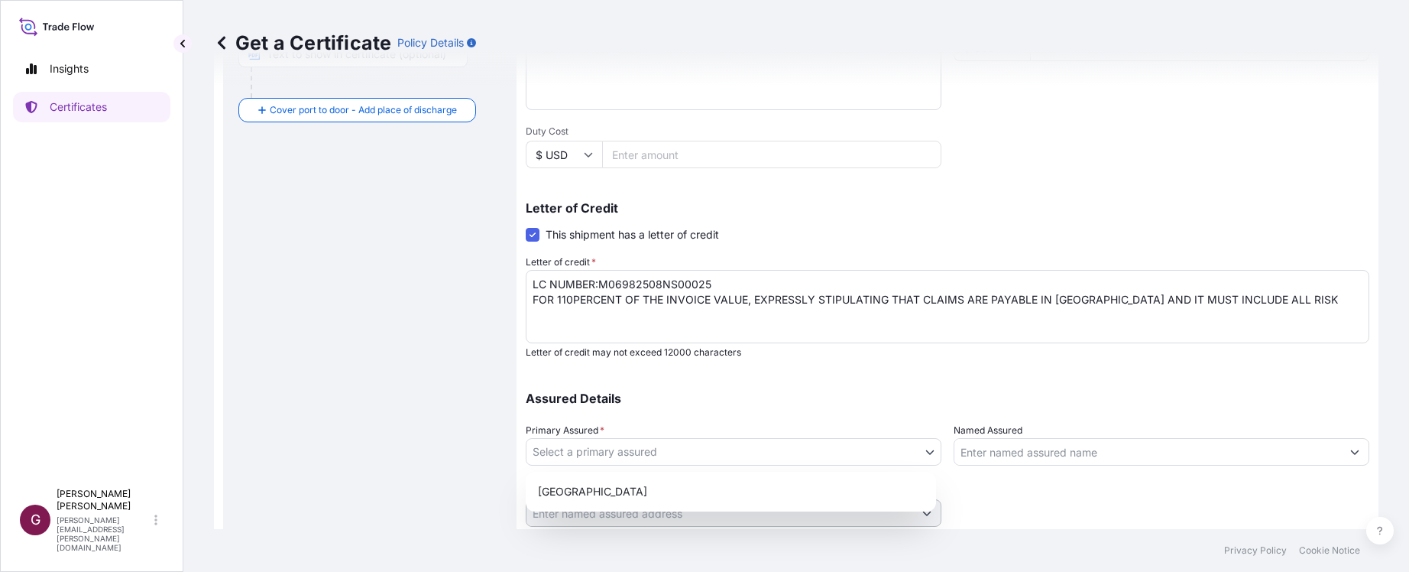
click at [913, 448] on body "Insights Certificates G [PERSON_NAME] [PERSON_NAME][EMAIL_ADDRESS][PERSON_NAME]…" at bounding box center [704, 286] width 1409 height 572
click at [667, 491] on div "[GEOGRAPHIC_DATA]" at bounding box center [731, 492] width 398 height 28
select select "32020"
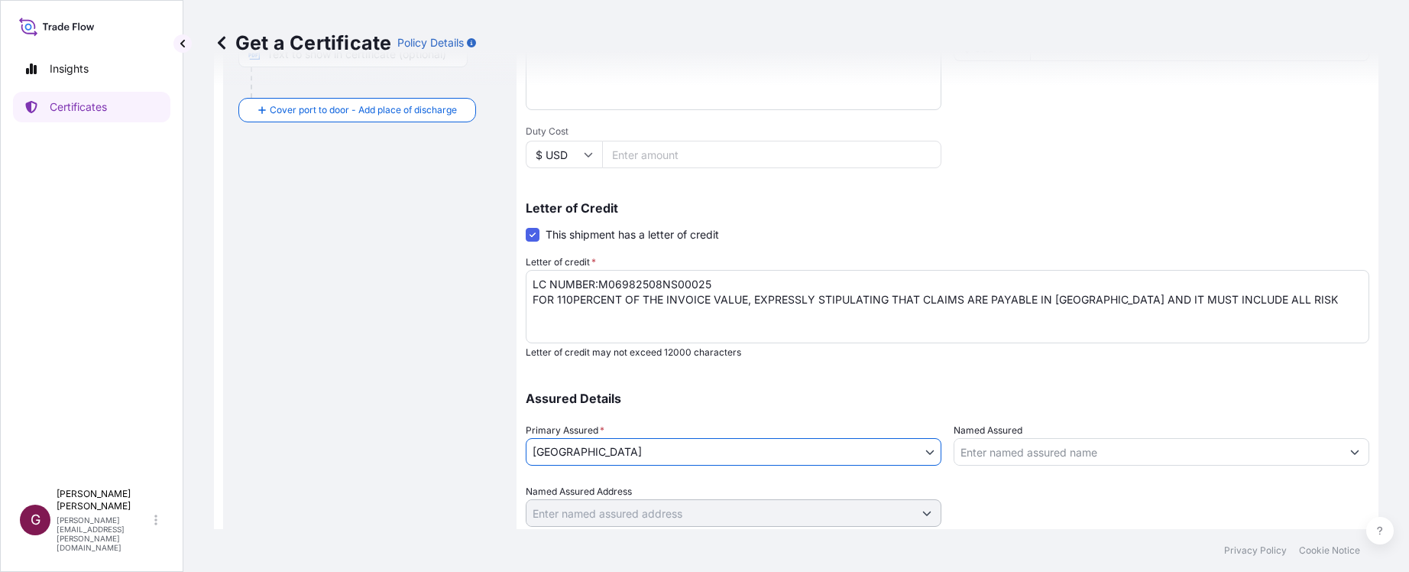
drag, startPoint x: 1278, startPoint y: 443, endPoint x: 1354, endPoint y: 445, distance: 76.5
click at [1312, 448] on input "Named Assured" at bounding box center [1148, 452] width 387 height 28
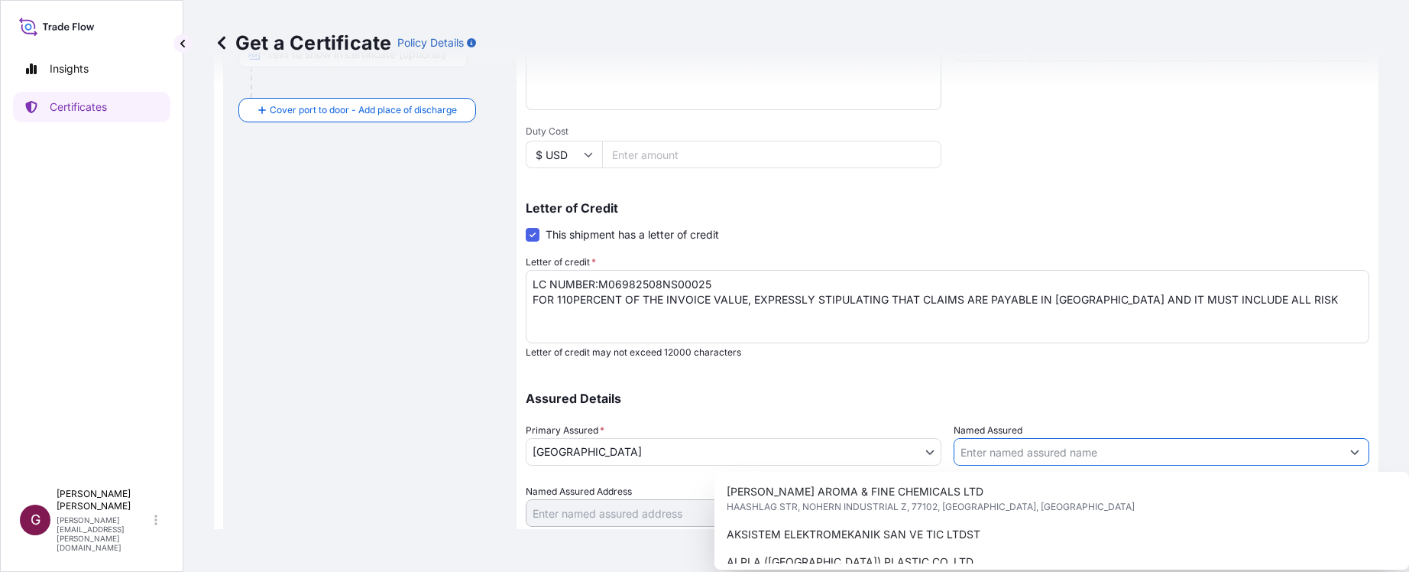
click at [1347, 443] on button "Show suggestions" at bounding box center [1355, 452] width 28 height 28
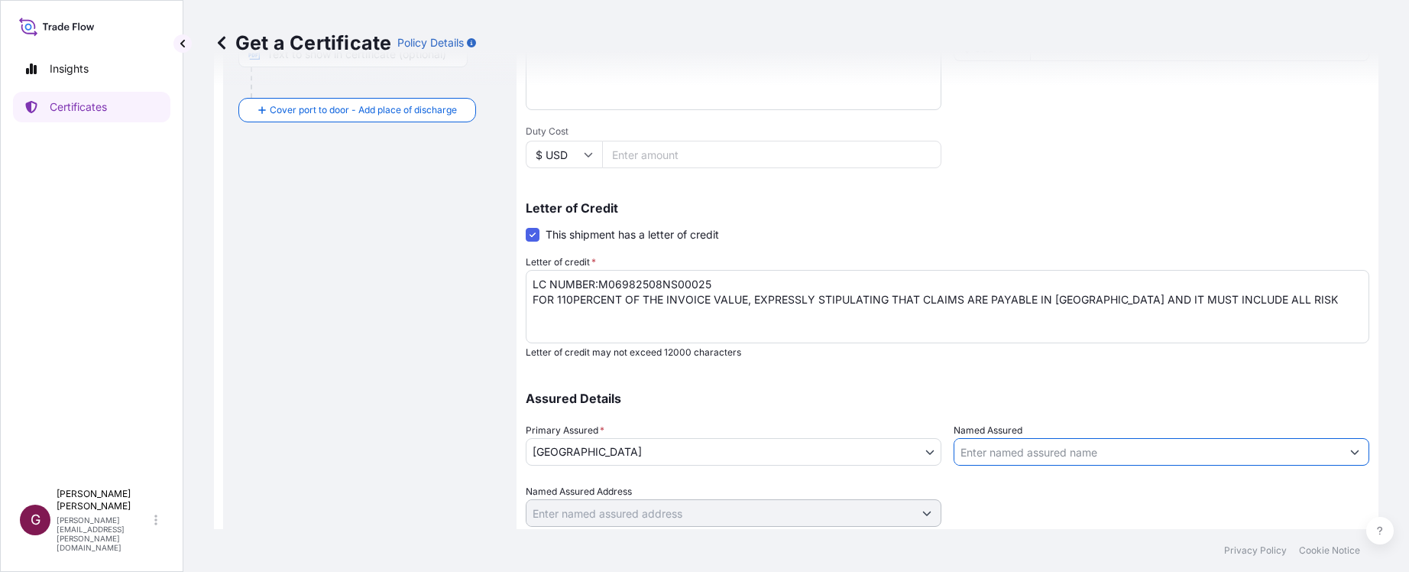
click at [1351, 454] on icon "Show suggestions" at bounding box center [1355, 451] width 9 height 9
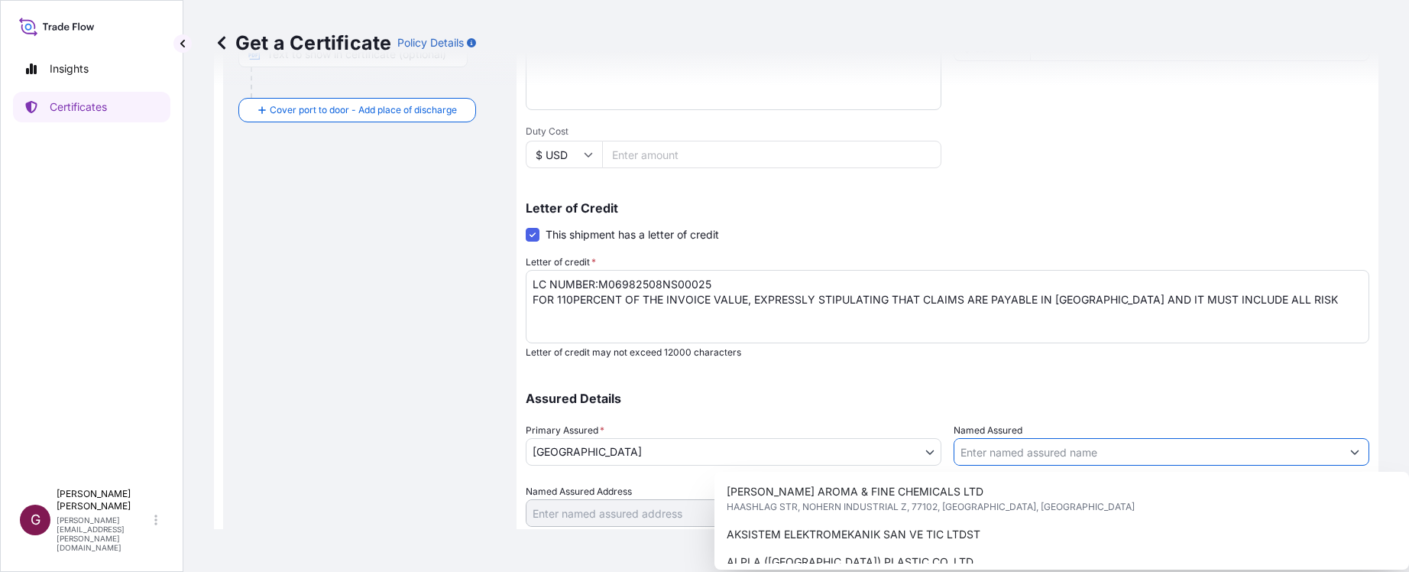
click at [1351, 452] on icon "Show suggestions" at bounding box center [1355, 452] width 8 height 5
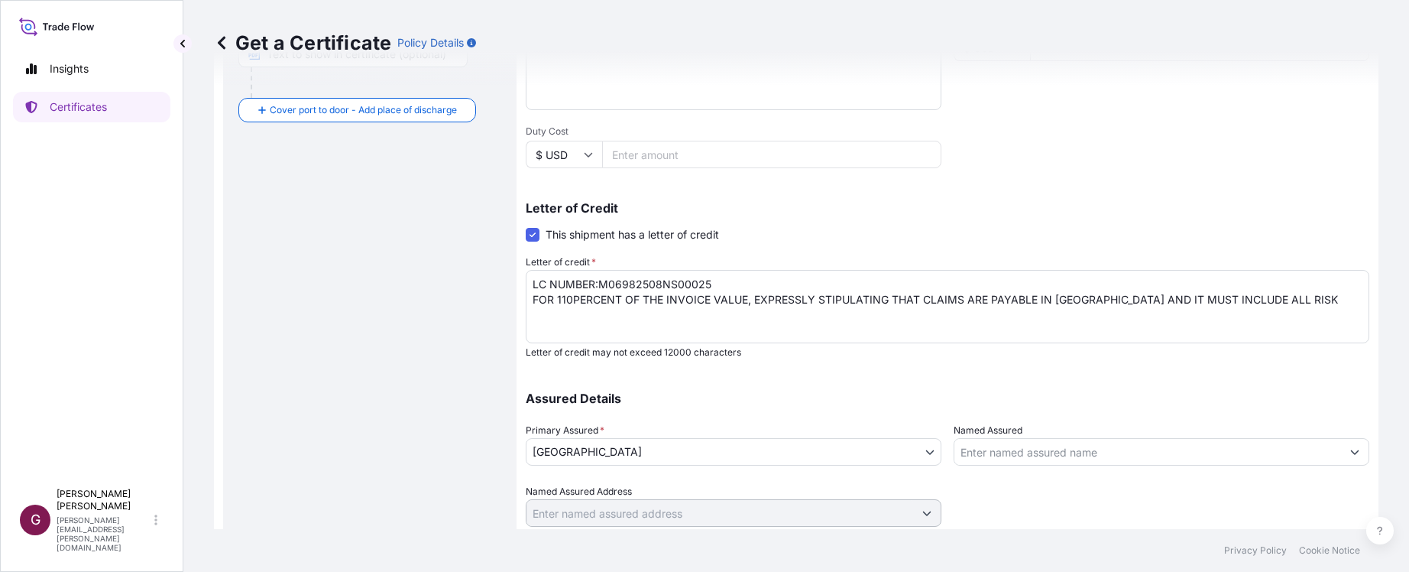
click at [910, 394] on p "Assured Details" at bounding box center [948, 398] width 844 height 12
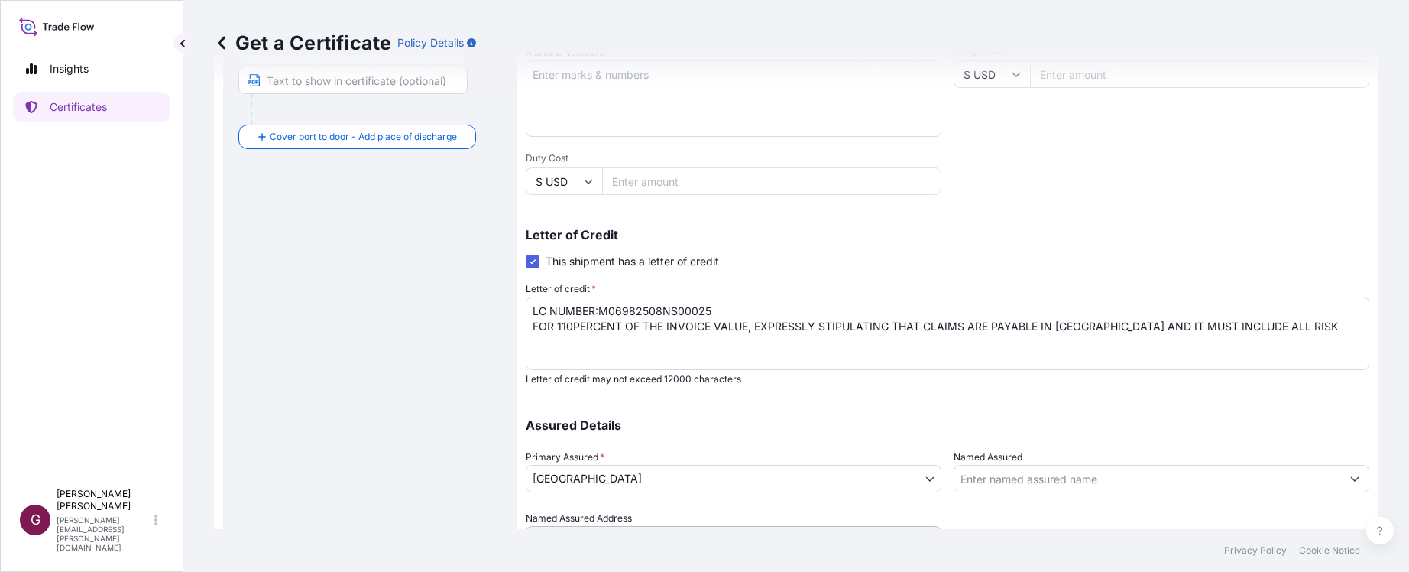
scroll to position [4, 0]
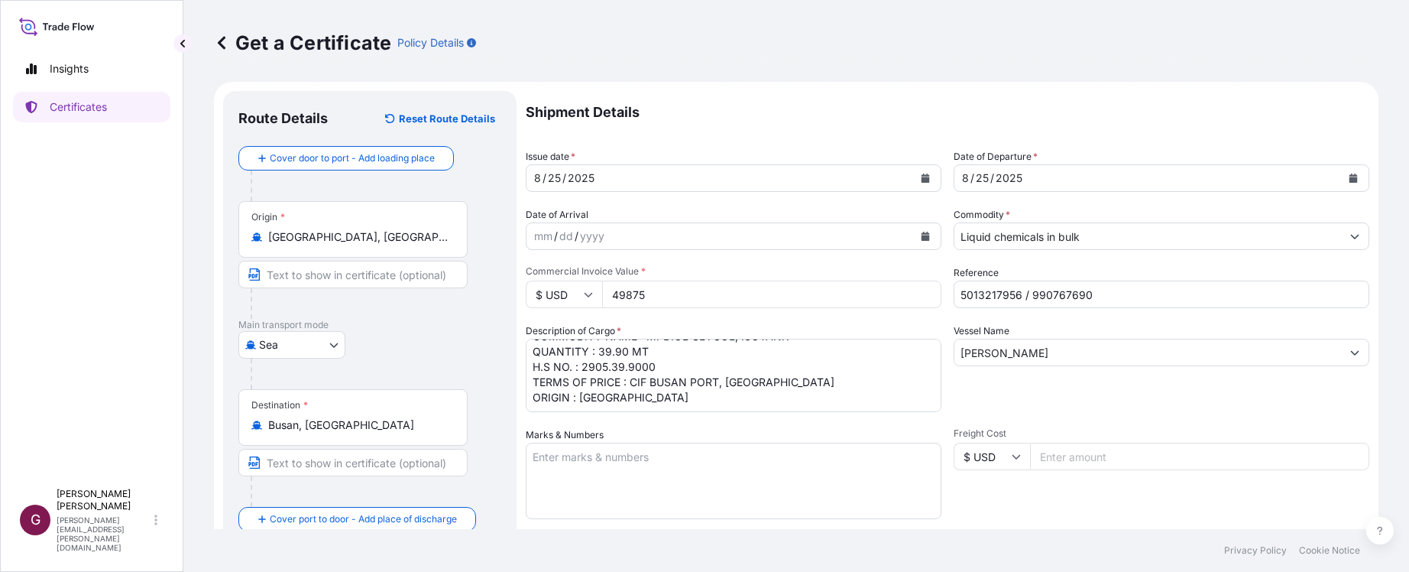
click at [79, 428] on div "Insights Certificates" at bounding box center [91, 260] width 157 height 441
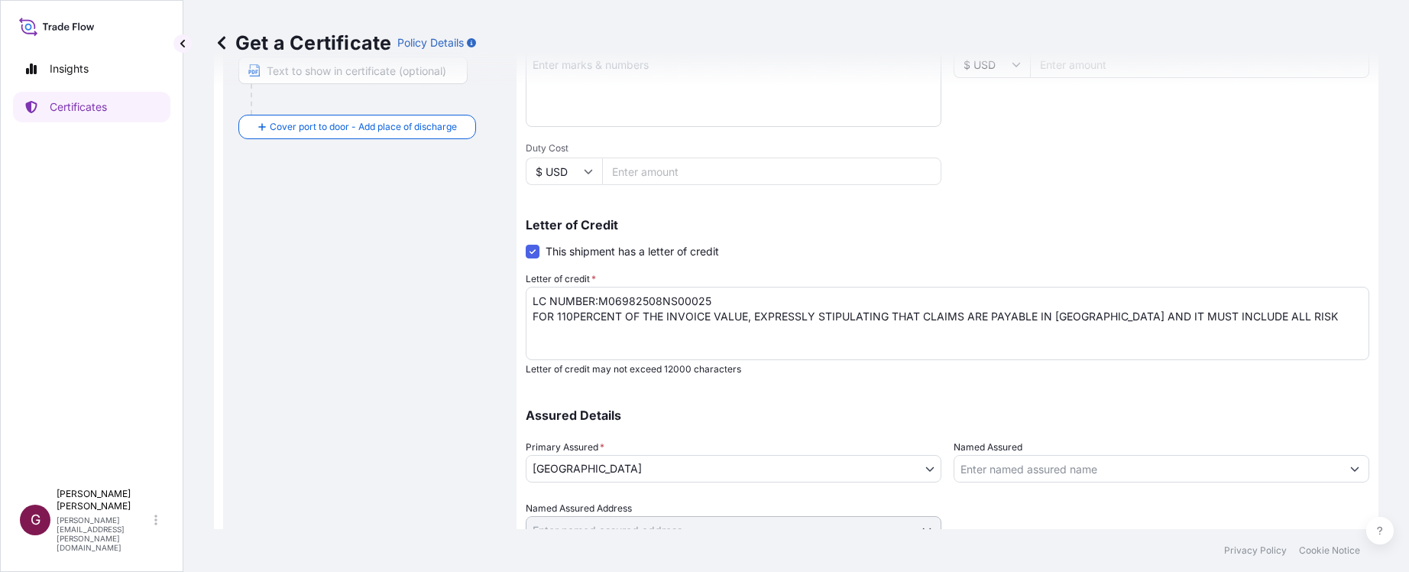
scroll to position [462, 0]
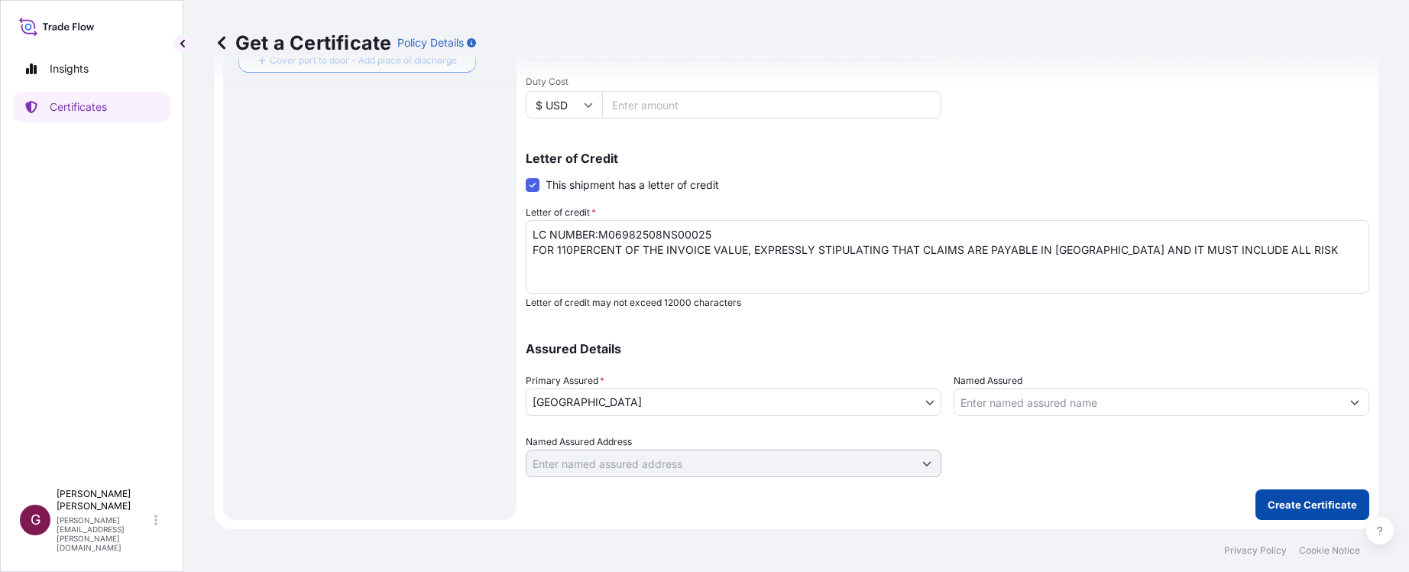
click at [1299, 506] on p "Create Certificate" at bounding box center [1312, 504] width 89 height 15
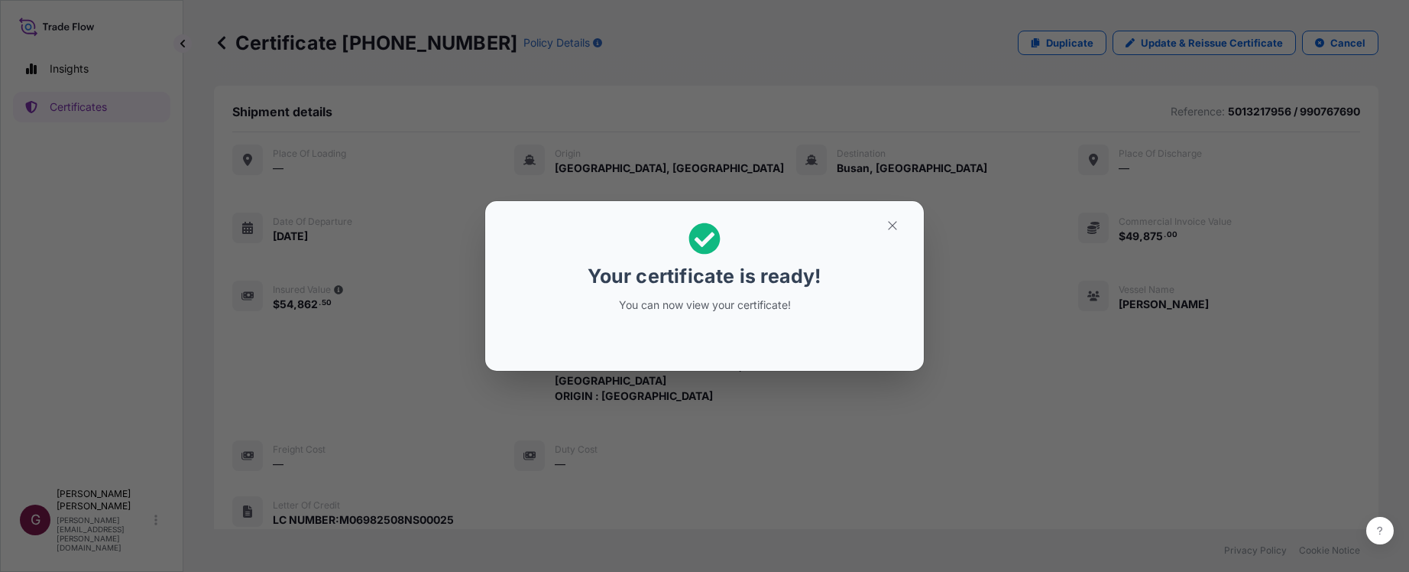
drag, startPoint x: 881, startPoint y: 331, endPoint x: 892, endPoint y: 292, distance: 40.6
click at [882, 332] on div at bounding box center [705, 340] width 414 height 37
click at [892, 227] on icon "button" at bounding box center [893, 226] width 14 height 14
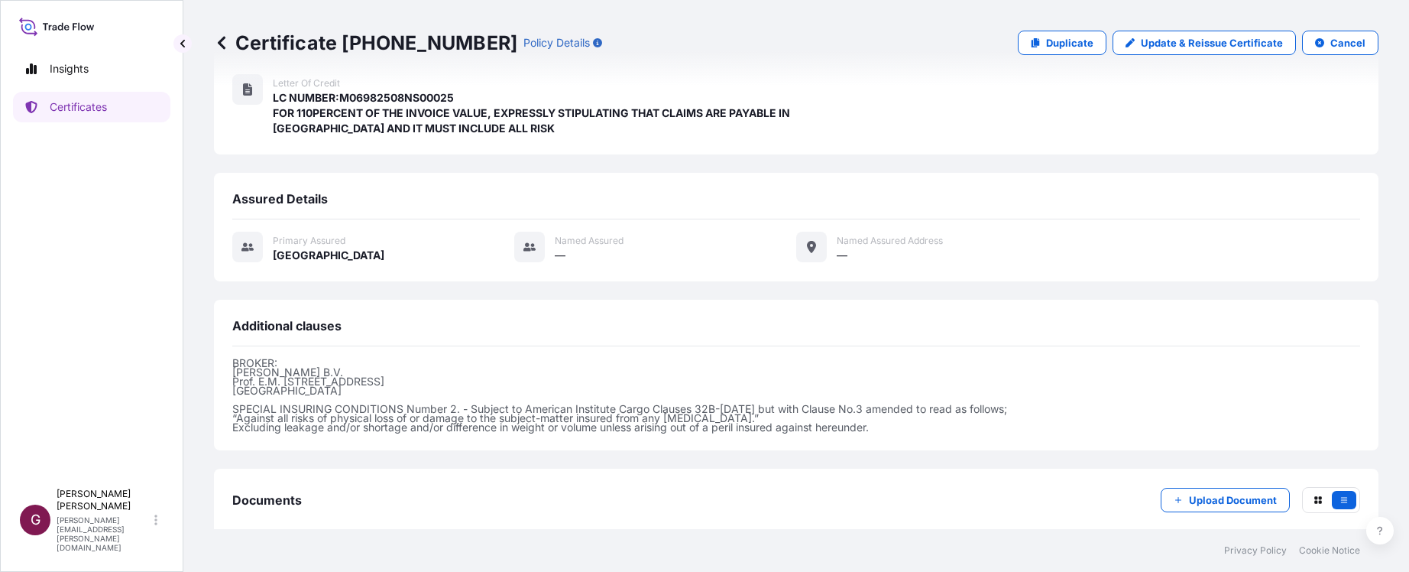
scroll to position [489, 0]
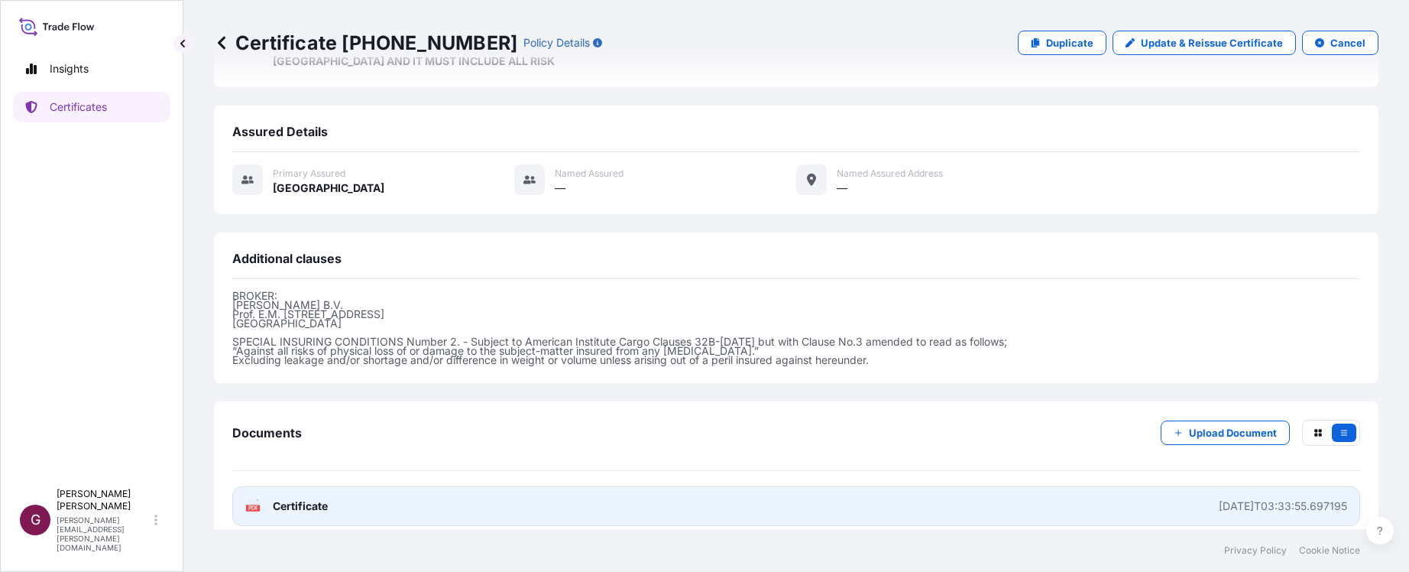
click at [410, 492] on link "PDF Certificate [DATE]T03:33:55.697195" at bounding box center [796, 506] width 1128 height 40
